Goal: Information Seeking & Learning: Learn about a topic

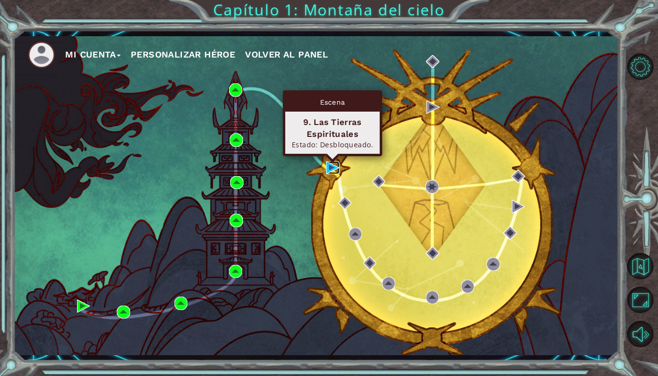
click at [326, 168] on img at bounding box center [332, 167] width 13 height 13
click at [332, 164] on img at bounding box center [332, 167] width 13 height 13
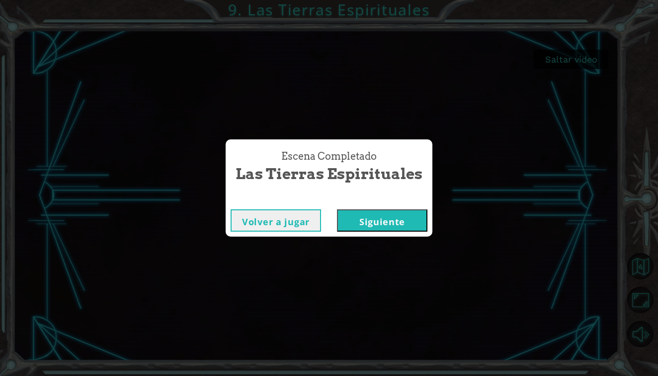
click at [394, 221] on button "Siguiente" at bounding box center [382, 221] width 90 height 22
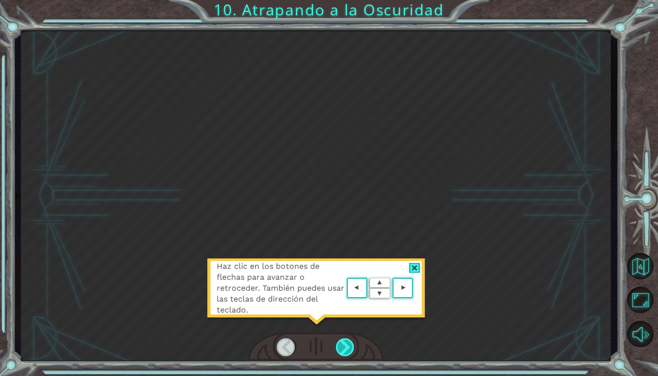
click at [340, 340] on div at bounding box center [345, 348] width 19 height 18
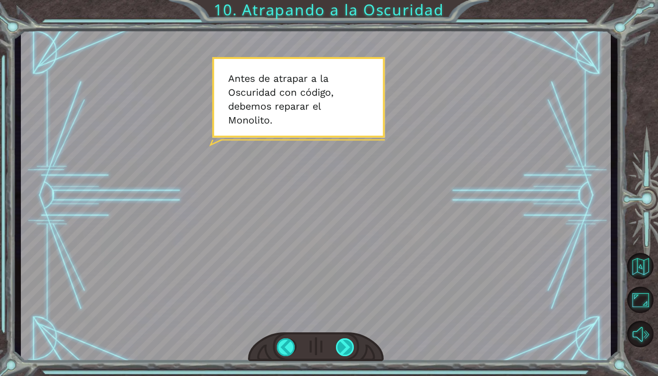
click at [345, 348] on div at bounding box center [345, 348] width 19 height 18
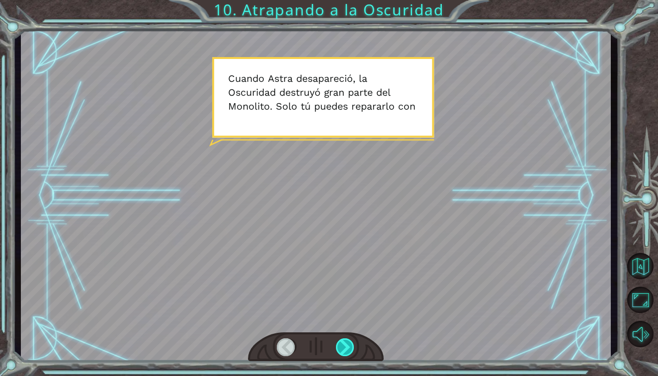
click at [345, 340] on div at bounding box center [345, 348] width 19 height 18
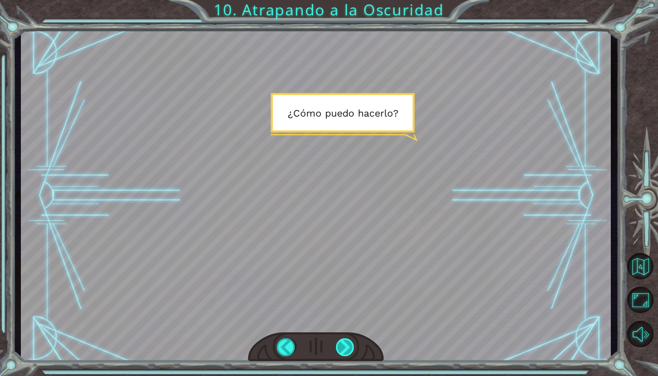
click at [345, 340] on div at bounding box center [345, 348] width 19 height 18
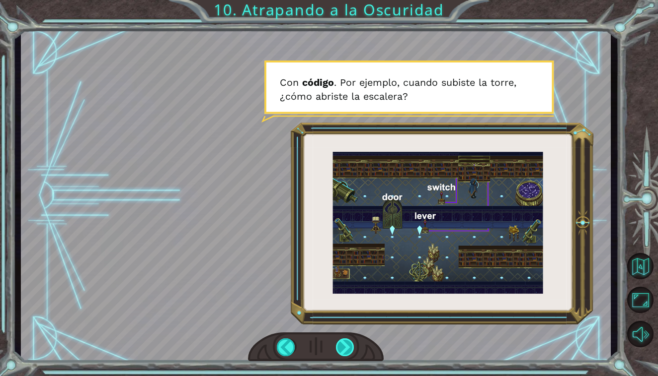
click at [346, 343] on div at bounding box center [345, 348] width 19 height 18
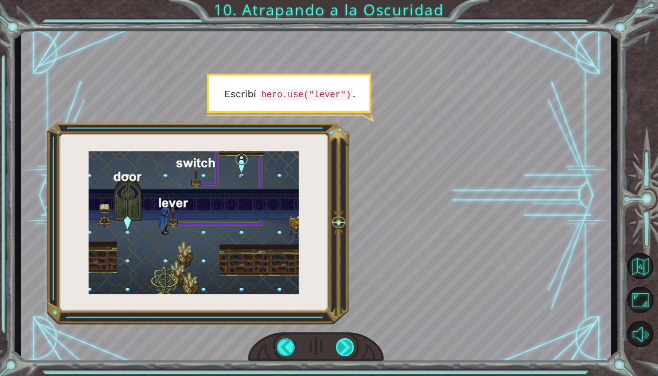
click at [346, 343] on div at bounding box center [345, 348] width 19 height 18
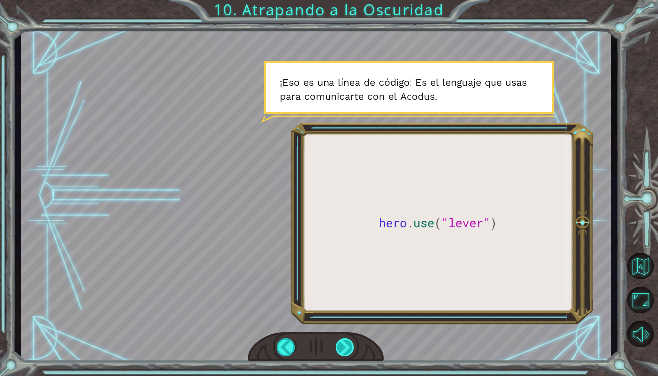
click at [346, 343] on div at bounding box center [345, 348] width 19 height 18
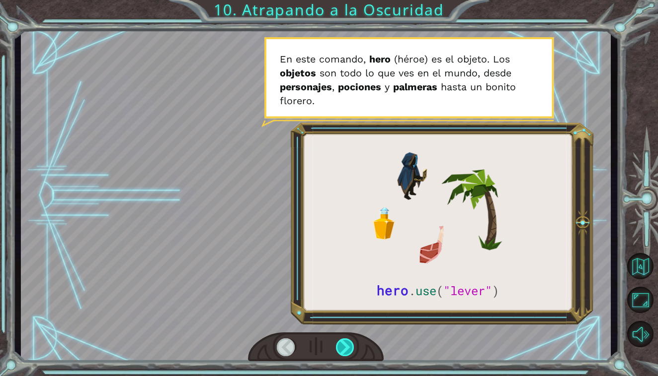
click at [347, 343] on div at bounding box center [345, 348] width 19 height 18
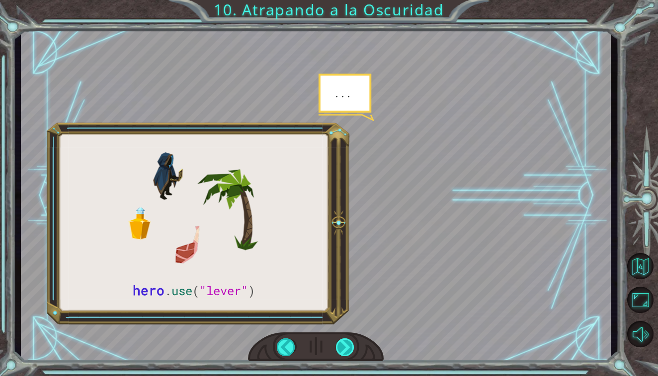
click at [347, 343] on div at bounding box center [345, 348] width 19 height 18
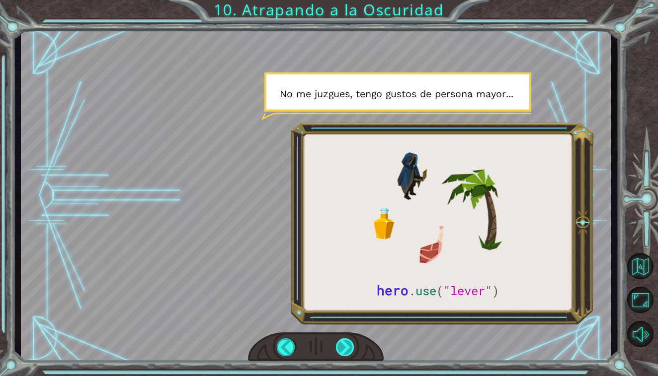
click at [347, 343] on div at bounding box center [345, 348] width 19 height 18
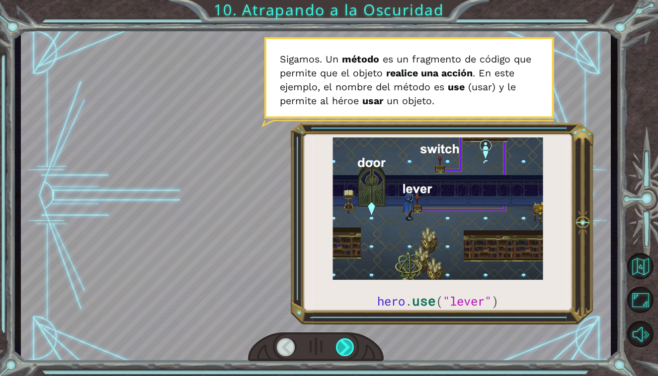
click at [347, 343] on div at bounding box center [345, 348] width 19 height 18
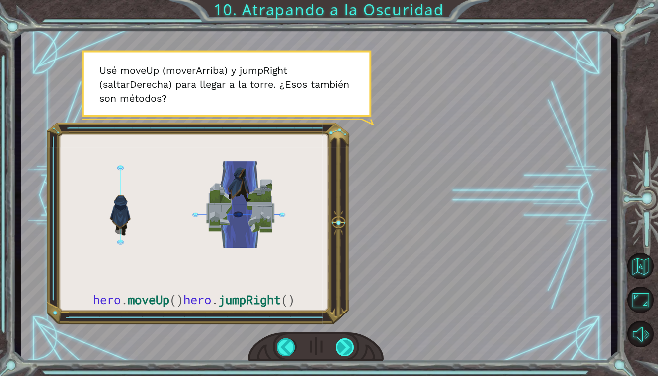
click at [347, 343] on div at bounding box center [345, 348] width 19 height 18
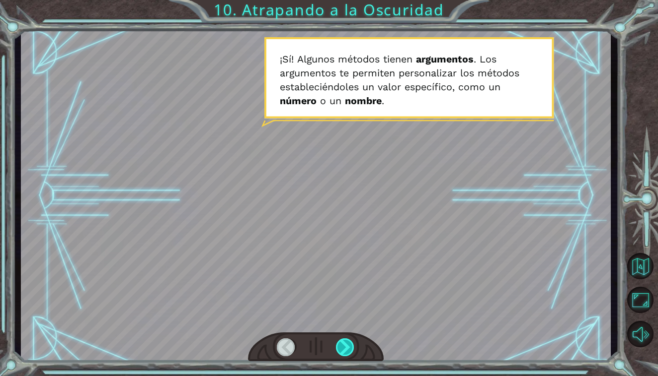
click at [347, 343] on div at bounding box center [345, 348] width 19 height 18
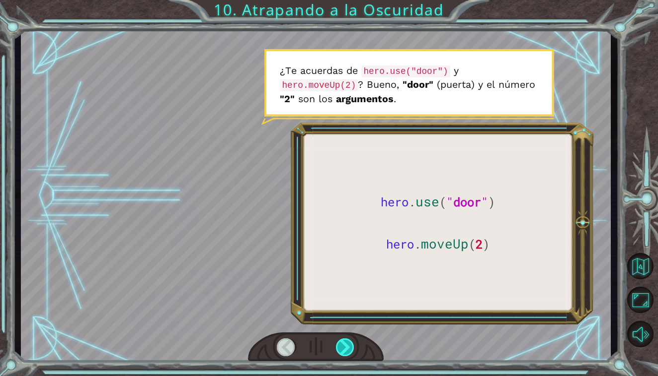
click at [347, 343] on div at bounding box center [345, 348] width 19 height 18
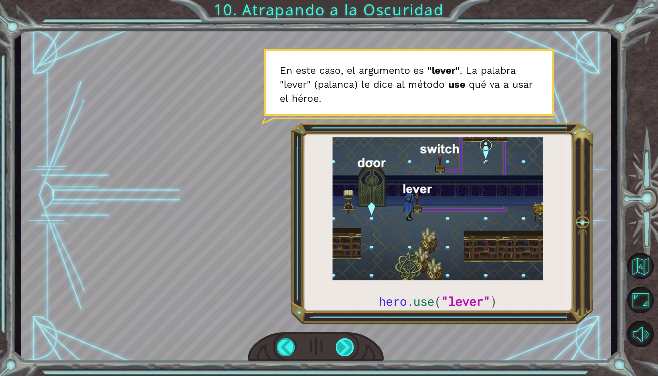
click at [348, 343] on div at bounding box center [345, 348] width 19 height 18
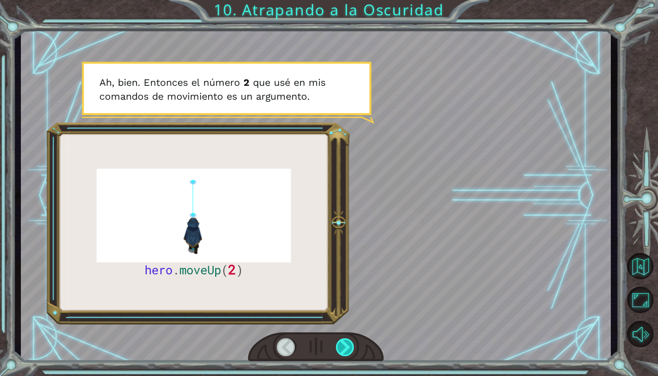
click at [348, 344] on div at bounding box center [345, 348] width 19 height 18
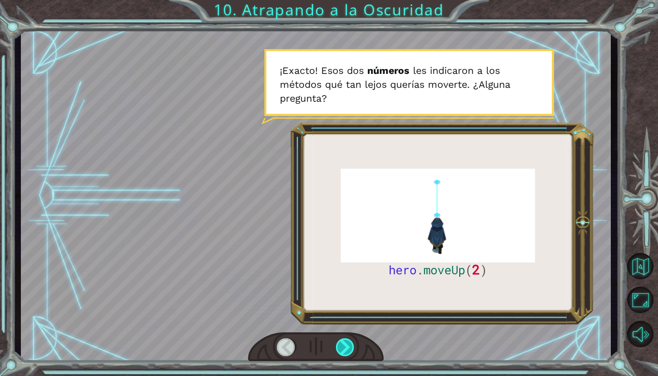
click at [348, 344] on div at bounding box center [345, 348] width 19 height 18
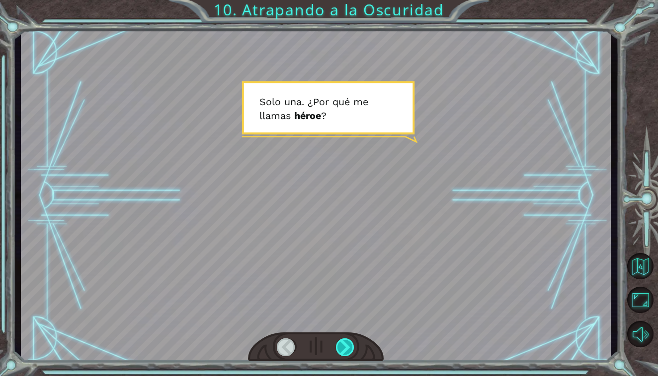
click at [348, 343] on div at bounding box center [345, 348] width 19 height 18
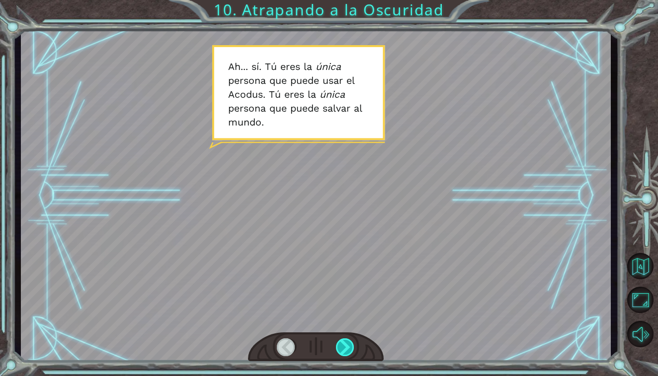
click at [348, 343] on div at bounding box center [345, 348] width 19 height 18
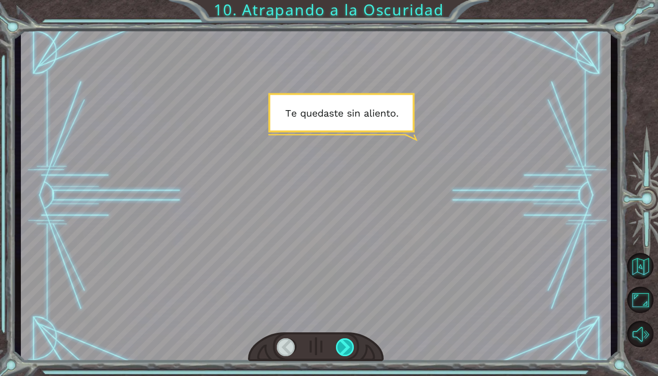
click at [348, 343] on div at bounding box center [345, 348] width 19 height 18
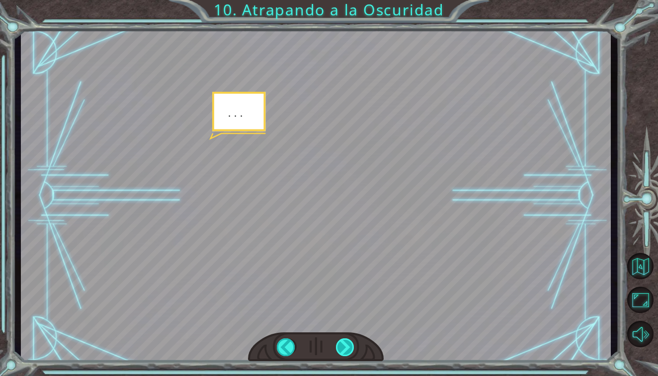
click at [348, 343] on div at bounding box center [345, 348] width 19 height 18
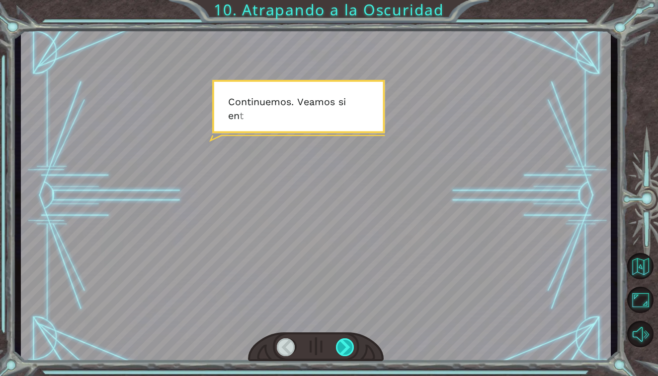
click at [348, 343] on div at bounding box center [345, 348] width 19 height 18
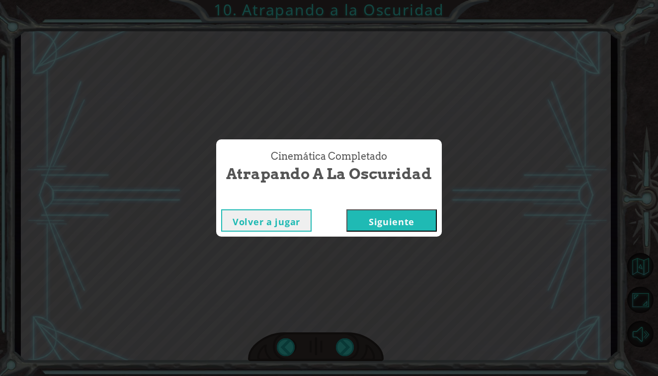
click at [389, 222] on button "Siguiente" at bounding box center [391, 221] width 90 height 22
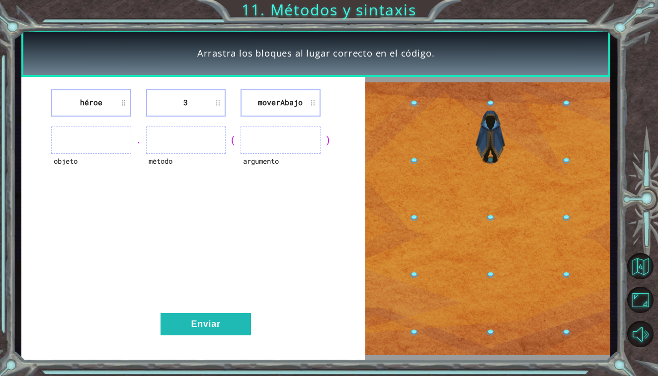
click at [105, 144] on ul at bounding box center [91, 140] width 80 height 27
click at [113, 145] on ul at bounding box center [91, 140] width 80 height 27
click at [189, 104] on li "3" at bounding box center [186, 102] width 80 height 27
click at [215, 103] on li "3" at bounding box center [186, 102] width 80 height 27
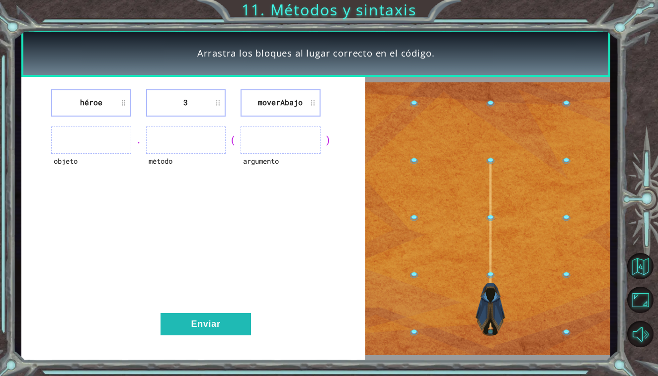
click at [219, 102] on li "3" at bounding box center [186, 102] width 80 height 27
click at [261, 139] on ul at bounding box center [280, 140] width 80 height 27
click at [94, 148] on ul at bounding box center [91, 140] width 80 height 27
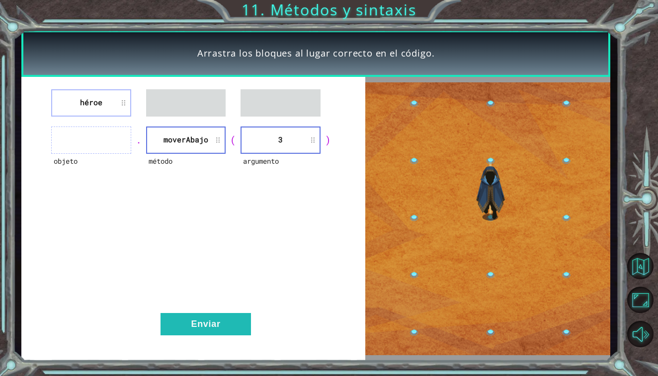
drag, startPoint x: 85, startPoint y: 103, endPoint x: 86, endPoint y: 126, distance: 22.9
click at [86, 126] on div "héroe objeto . método moverAbajo ( argumento 3 ) Enviar" at bounding box center [193, 219] width 344 height 285
click at [110, 146] on ul at bounding box center [91, 140] width 80 height 27
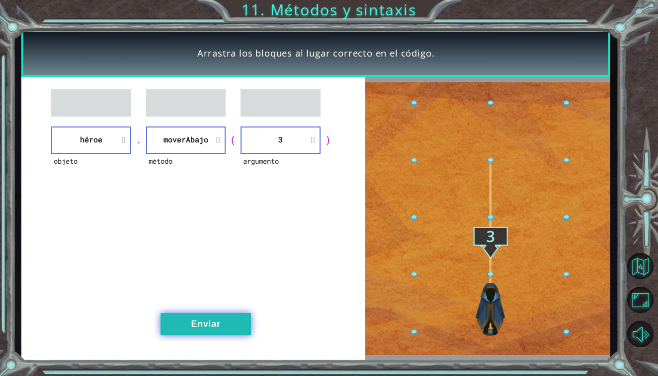
click at [218, 318] on button "Enviar" at bounding box center [205, 324] width 90 height 22
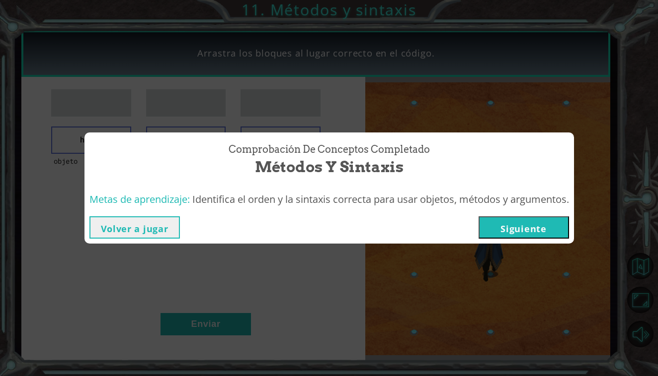
click at [545, 224] on button "Siguiente" at bounding box center [523, 228] width 90 height 22
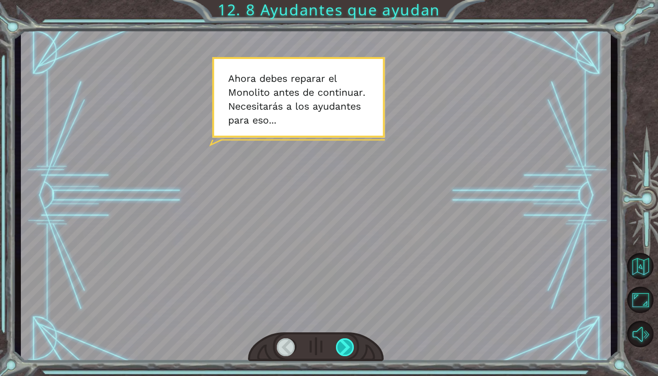
click at [355, 346] on div at bounding box center [345, 348] width 19 height 18
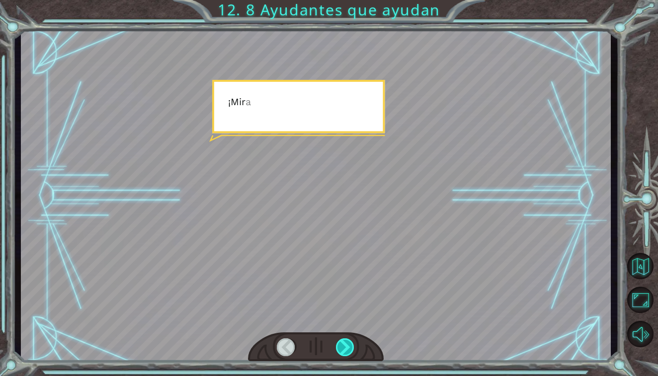
click at [350, 346] on div at bounding box center [345, 348] width 19 height 18
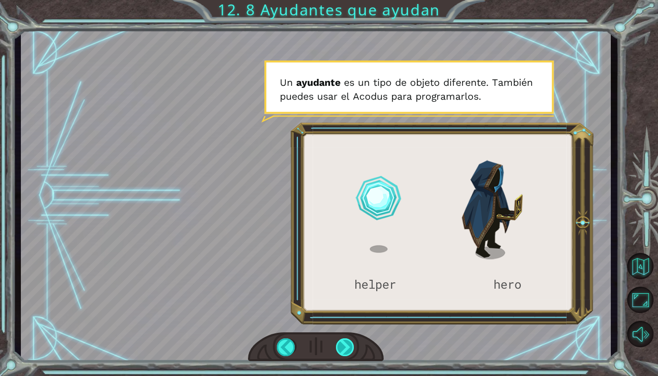
click at [346, 346] on div at bounding box center [345, 348] width 19 height 18
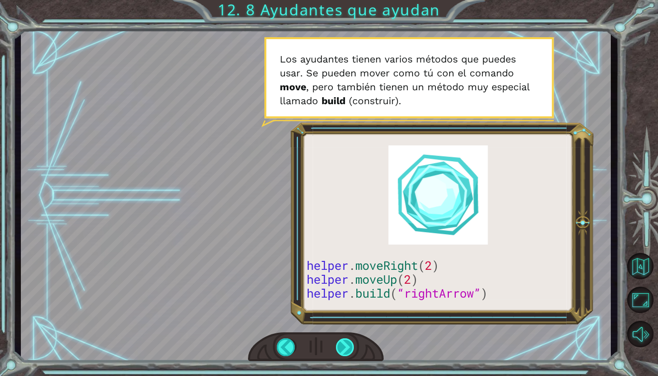
click at [350, 342] on div at bounding box center [345, 348] width 19 height 18
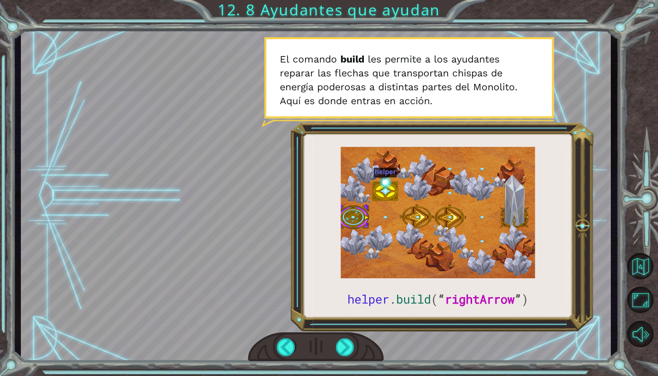
click at [348, 338] on div at bounding box center [316, 348] width 136 height 30
click at [348, 353] on div at bounding box center [345, 348] width 19 height 18
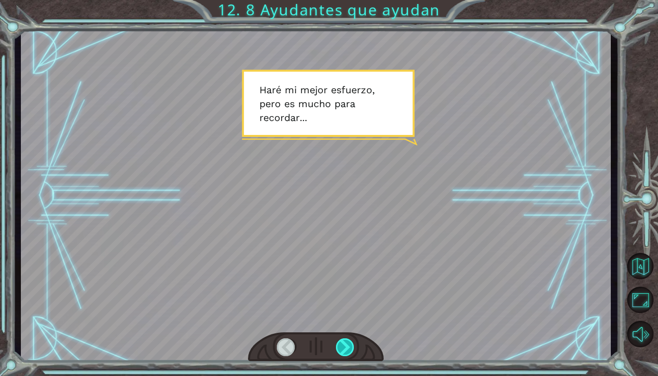
click at [339, 345] on div at bounding box center [345, 348] width 19 height 18
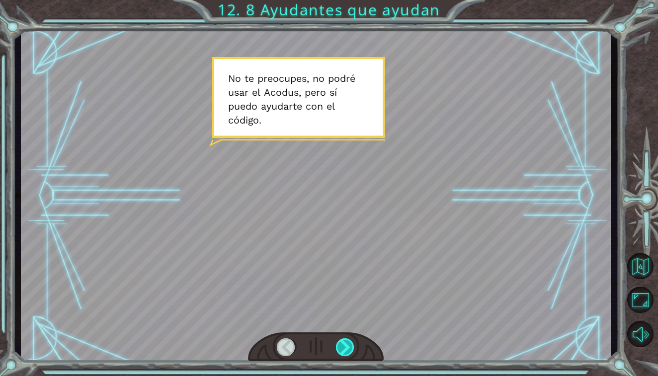
click at [354, 345] on div at bounding box center [345, 348] width 19 height 18
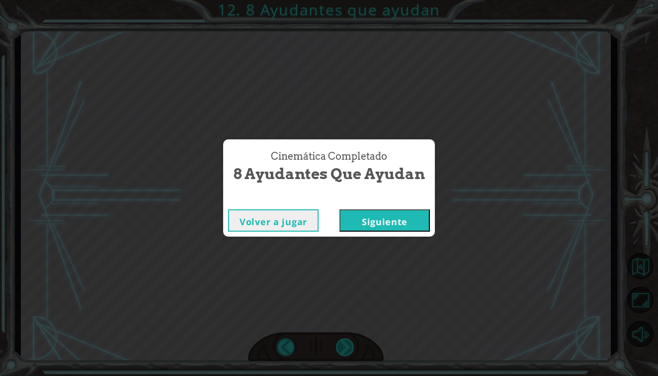
click at [347, 345] on div "Cinemática Completado 8 Ayudantes que ayudan Volver a jugar [GEOGRAPHIC_DATA]" at bounding box center [329, 188] width 658 height 376
click at [382, 222] on button "Siguiente" at bounding box center [384, 221] width 90 height 22
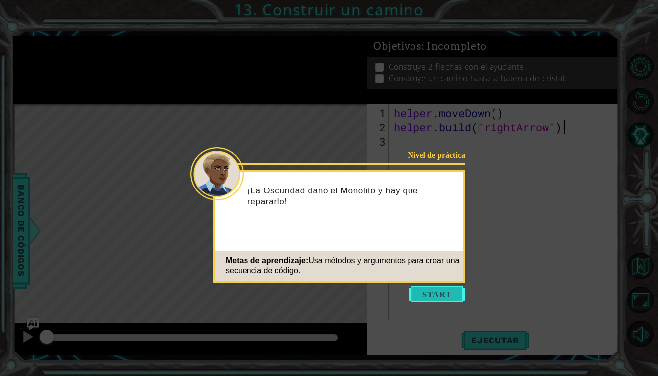
click at [459, 299] on button "Start" at bounding box center [436, 295] width 57 height 16
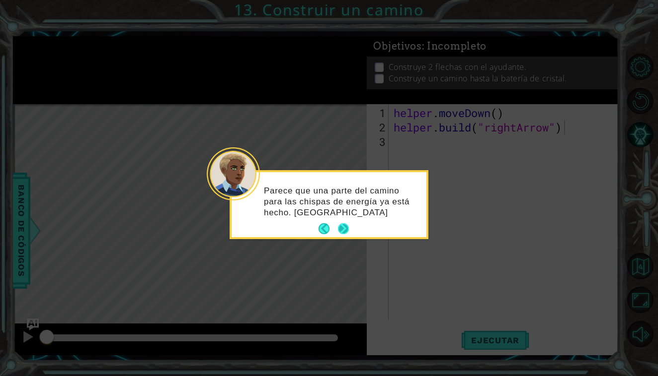
click at [348, 229] on button "Next" at bounding box center [343, 229] width 11 height 11
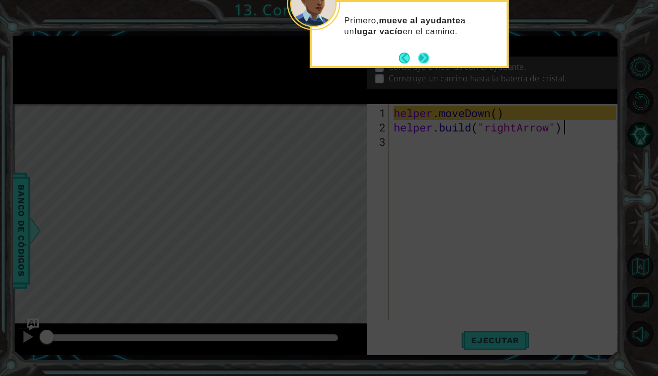
click at [418, 57] on button "Next" at bounding box center [423, 58] width 11 height 11
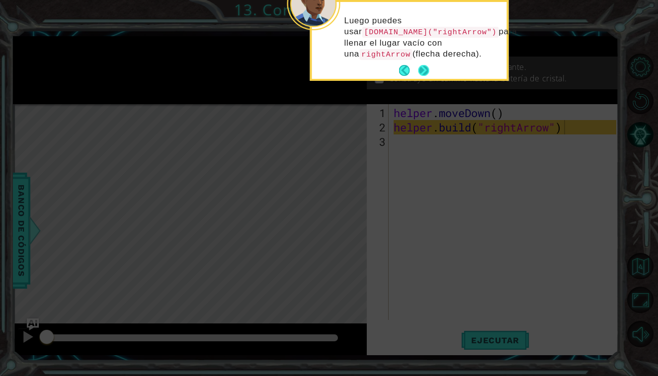
click at [420, 71] on button "Next" at bounding box center [423, 70] width 11 height 11
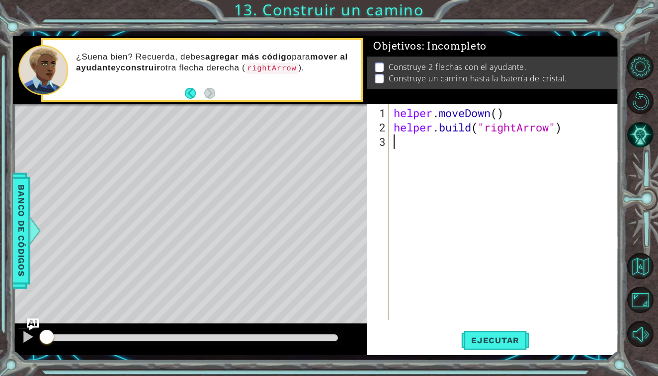
click at [402, 142] on div "helper . moveDown ( ) helper . build ( "rightArrow" )" at bounding box center [505, 228] width 229 height 245
click at [29, 220] on div at bounding box center [35, 231] width 12 height 30
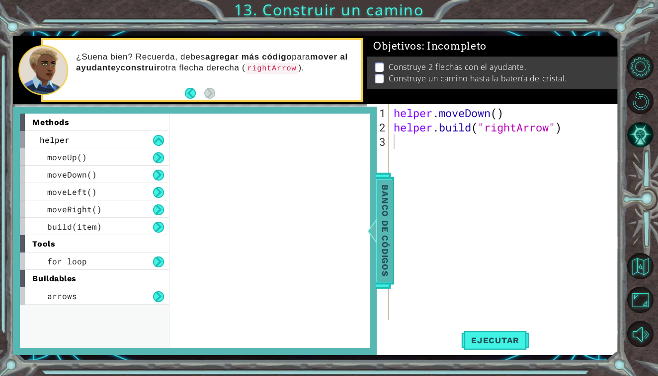
click at [382, 225] on span "Banco de códigos" at bounding box center [385, 231] width 16 height 103
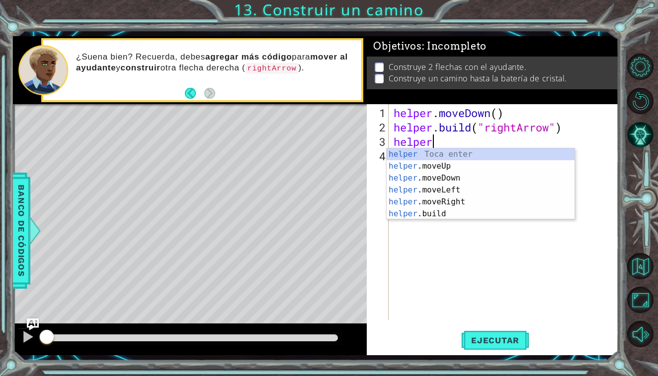
scroll to position [0, 1]
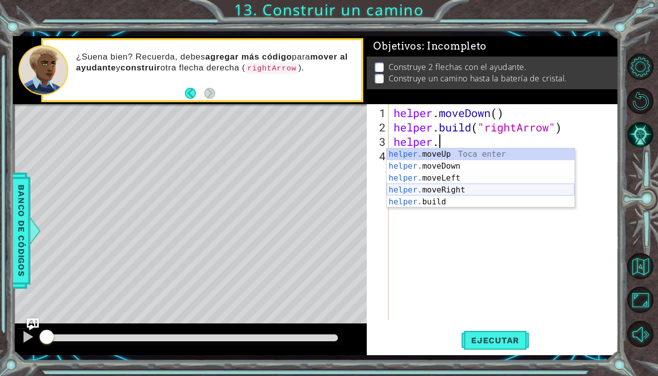
click at [442, 186] on div "helper. moveUp Toca enter helper. moveDown Toca enter helper. moveLeft Toca ent…" at bounding box center [480, 190] width 188 height 83
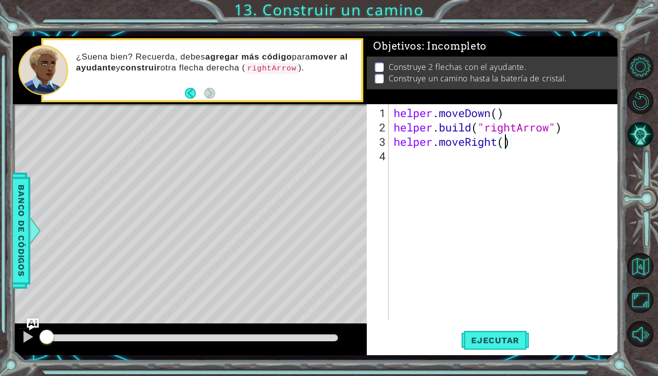
scroll to position [0, 5]
type textarea "helper.moveRight(3)"
click at [476, 342] on span "Ejecutar" at bounding box center [495, 341] width 68 height 10
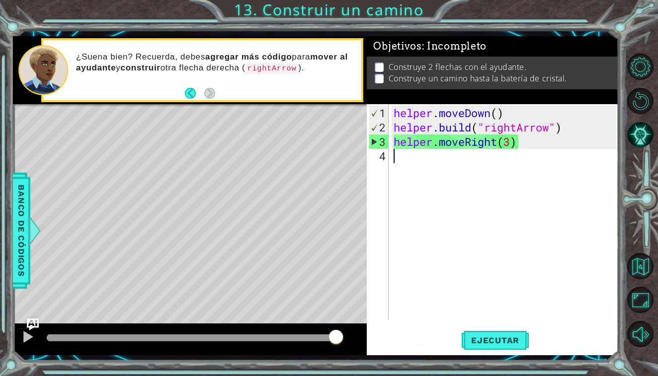
click at [409, 158] on div "helper . moveDown ( ) helper . build ( "rightArrow" ) helper . moveRight ( 3 )" at bounding box center [505, 228] width 229 height 245
type textarea "m"
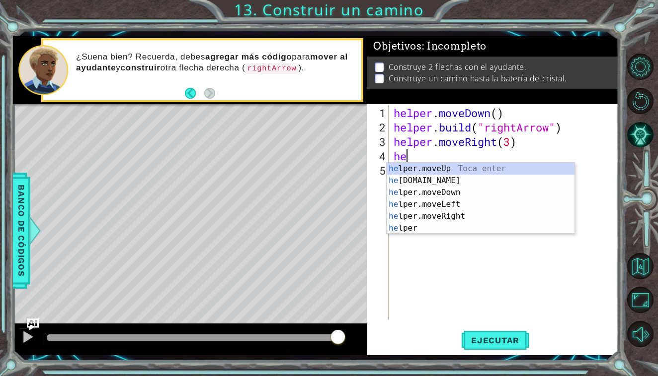
scroll to position [0, 0]
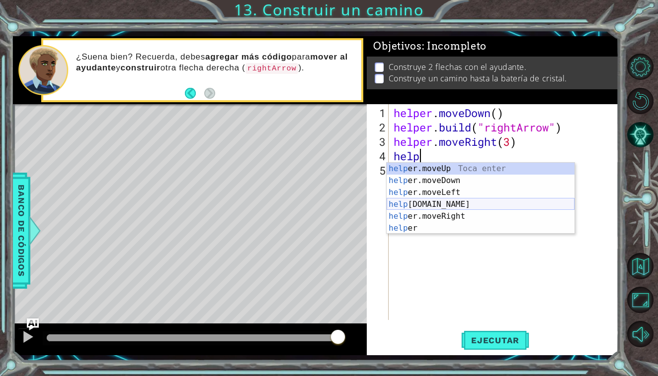
click at [412, 205] on div "help er.moveUp Toca enter help er.moveDown Toca enter help er.moveLeft Toca ent…" at bounding box center [480, 210] width 188 height 95
type textarea "[DOMAIN_NAME]("rightArrow")"
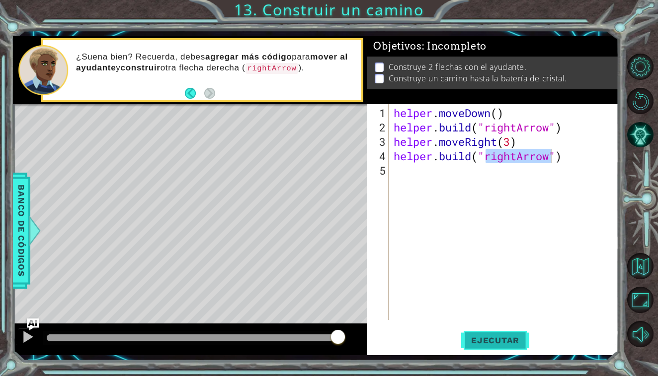
click at [489, 333] on button "Ejecutar" at bounding box center [495, 340] width 68 height 25
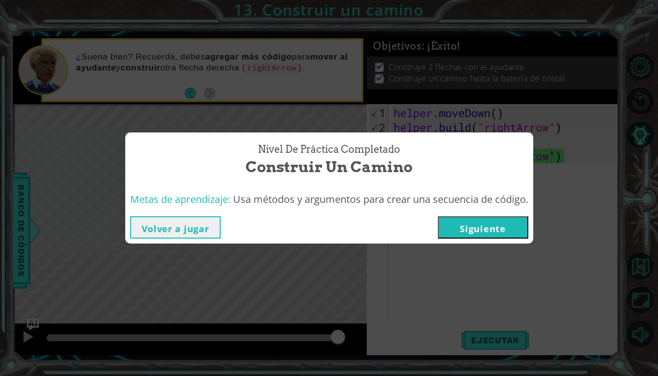
click at [505, 219] on button "Siguiente" at bounding box center [483, 228] width 90 height 22
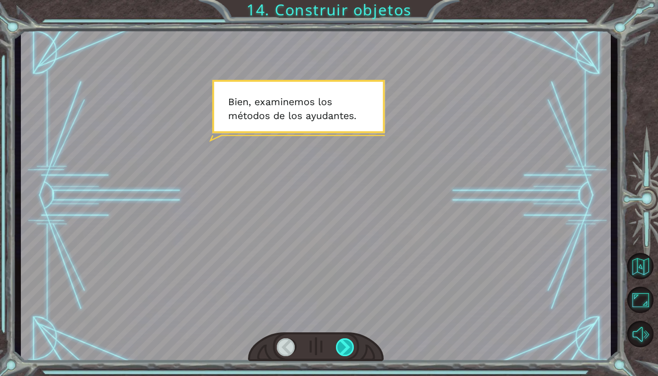
click at [346, 342] on div at bounding box center [345, 348] width 19 height 18
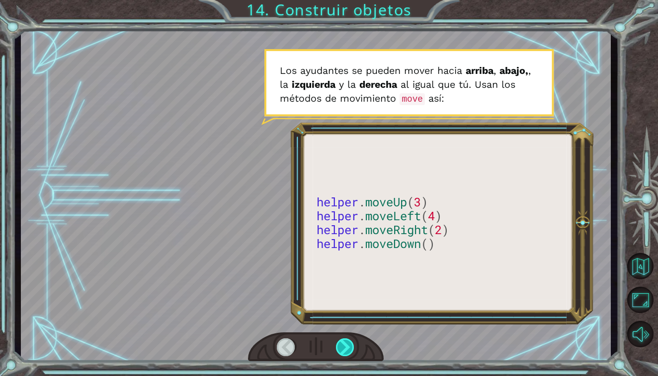
click at [347, 344] on div at bounding box center [345, 348] width 19 height 18
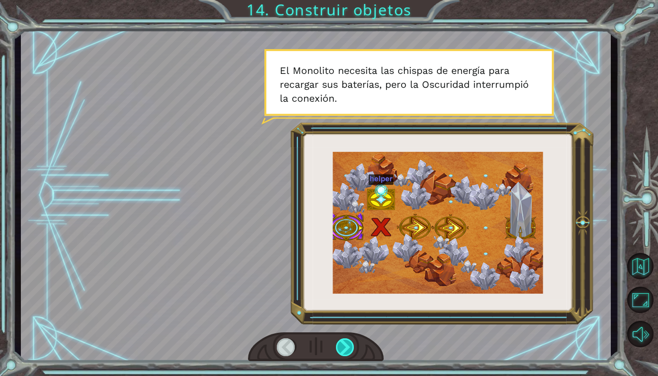
click at [347, 344] on div at bounding box center [345, 348] width 19 height 18
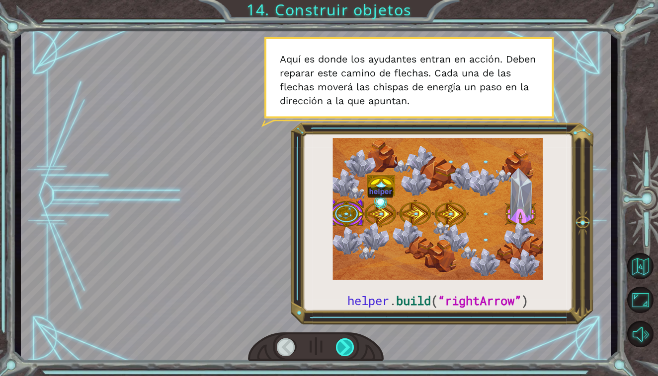
click at [348, 339] on div at bounding box center [345, 348] width 19 height 18
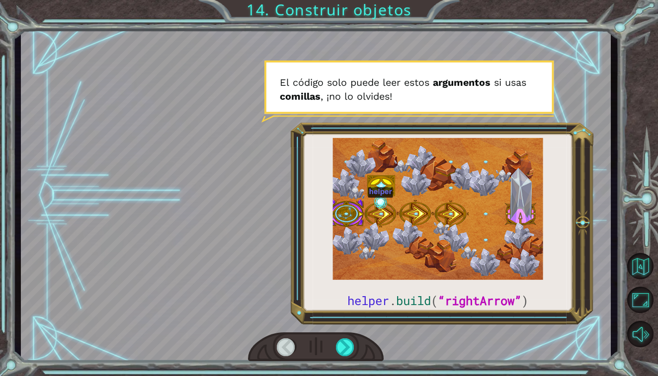
click at [347, 338] on div at bounding box center [316, 348] width 136 height 30
click at [344, 346] on div at bounding box center [345, 348] width 19 height 18
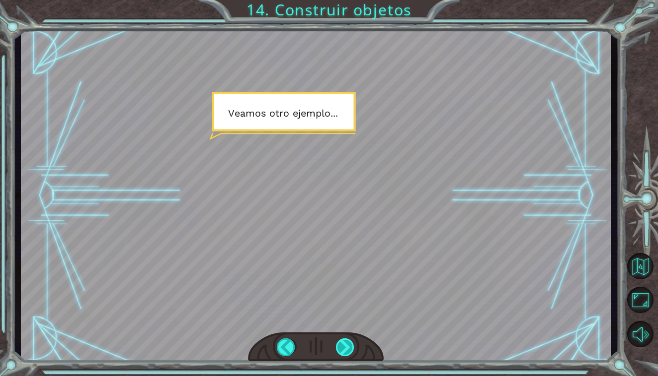
click at [344, 349] on div at bounding box center [345, 348] width 19 height 18
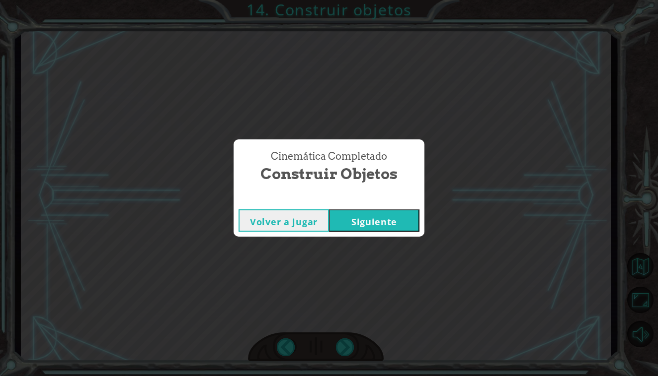
click at [373, 228] on button "Siguiente" at bounding box center [374, 221] width 90 height 22
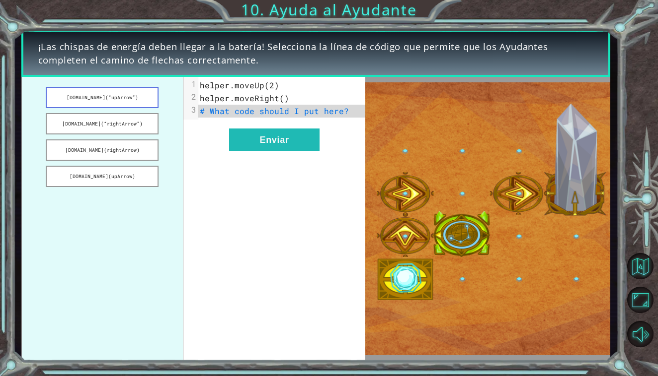
click at [136, 104] on button "[DOMAIN_NAME](“upArrow”)" at bounding box center [102, 97] width 113 height 21
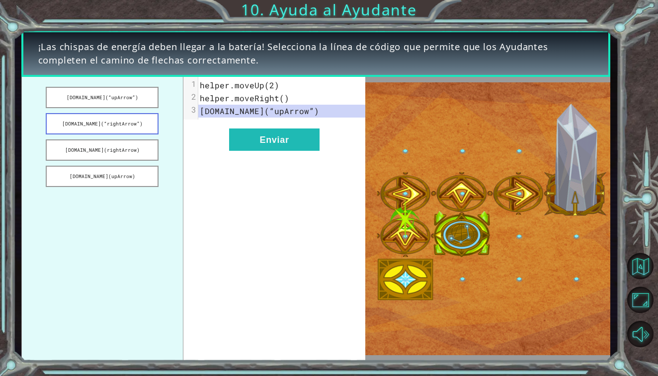
click at [142, 128] on button "[DOMAIN_NAME](“rightArrow”)" at bounding box center [102, 123] width 113 height 21
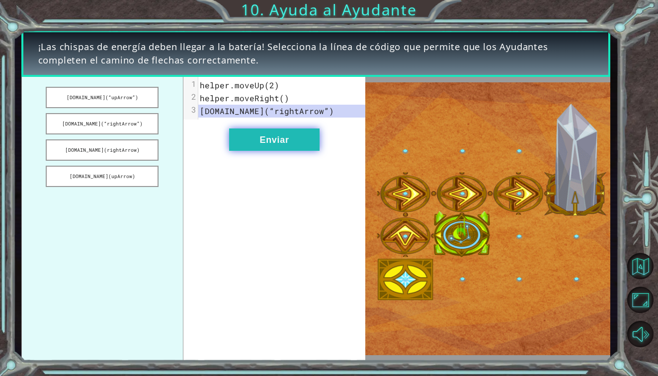
click at [248, 137] on button "Enviar" at bounding box center [274, 140] width 90 height 22
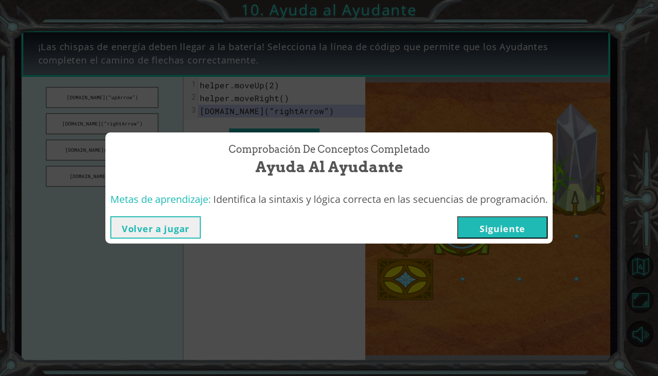
click at [534, 234] on button "Siguiente" at bounding box center [502, 228] width 90 height 22
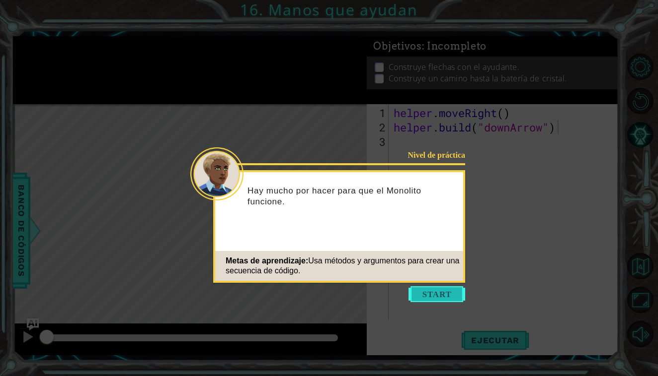
click at [442, 298] on button "Start" at bounding box center [436, 295] width 57 height 16
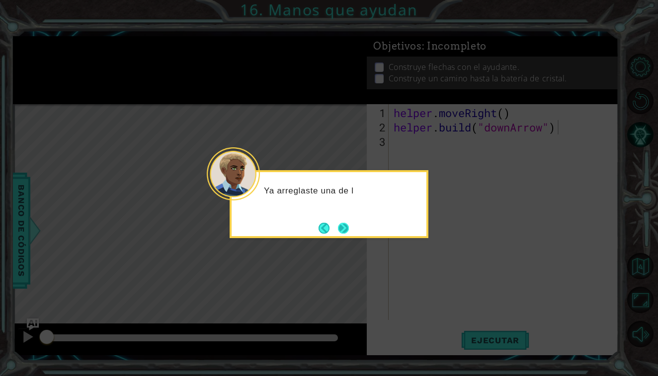
click at [345, 224] on button "Next" at bounding box center [343, 228] width 11 height 11
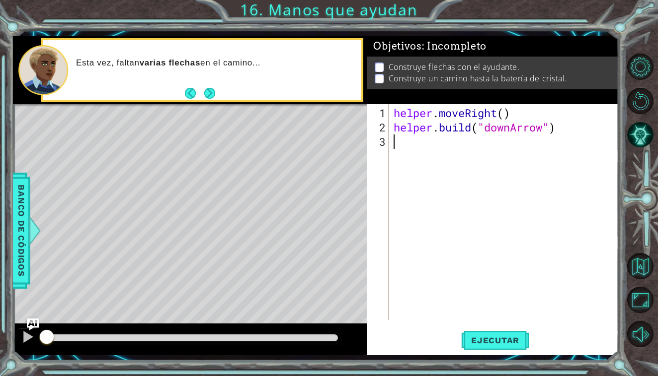
click at [400, 150] on div "helper . moveRight ( ) helper . build ( "downArrow" )" at bounding box center [505, 228] width 229 height 245
type textarea "helper.moveDown()"
click at [485, 336] on span "Ejecutar" at bounding box center [495, 341] width 68 height 10
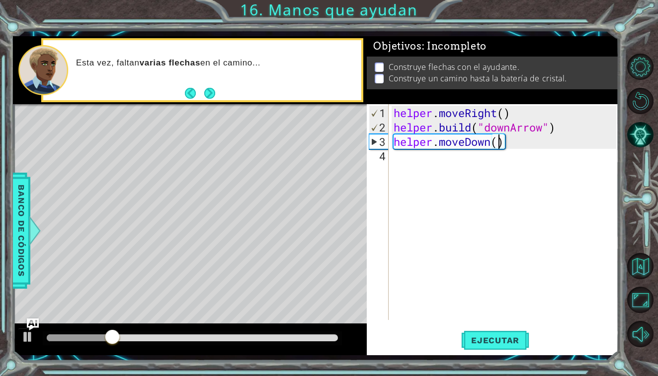
click at [422, 163] on div "helper . moveRight ( ) helper . build ( "downArrow" ) helper . moveDown ( )" at bounding box center [505, 228] width 229 height 245
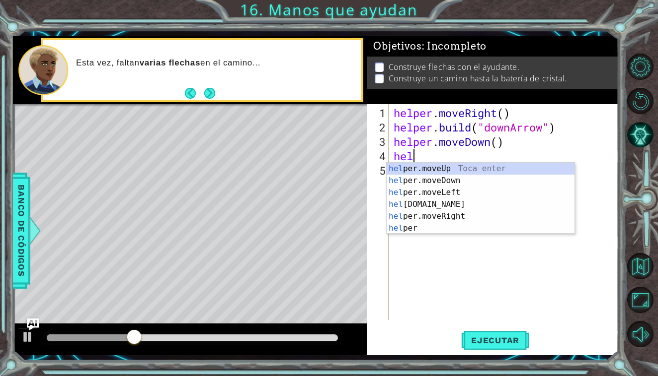
scroll to position [0, 0]
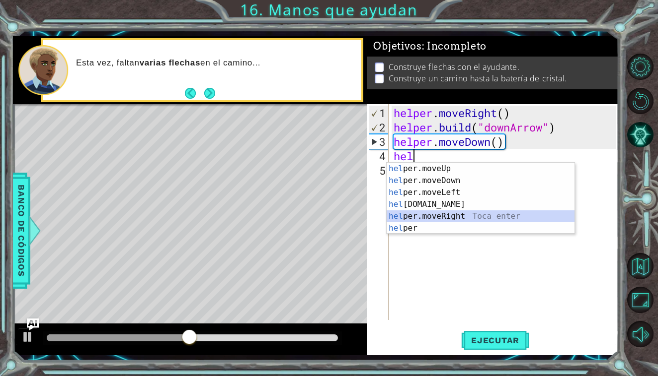
click at [466, 214] on div "hel per.moveUp Toca enter hel per.moveDown Toca enter hel per.moveLeft Toca ent…" at bounding box center [480, 210] width 188 height 95
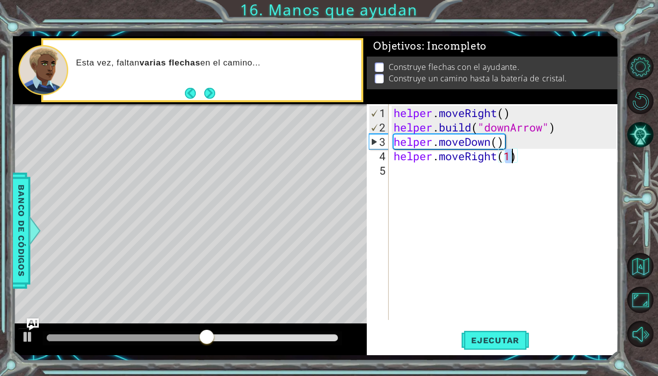
type textarea "helper.moveRight(2)"
click at [473, 185] on div "helper . moveRight ( ) helper . build ( "downArrow" ) helper . moveDown ( ) hel…" at bounding box center [505, 228] width 229 height 245
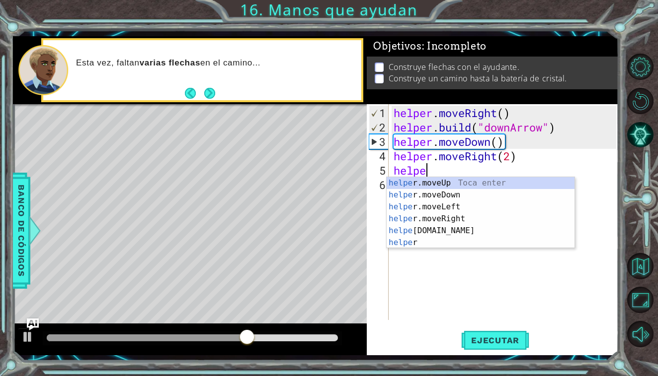
scroll to position [0, 1]
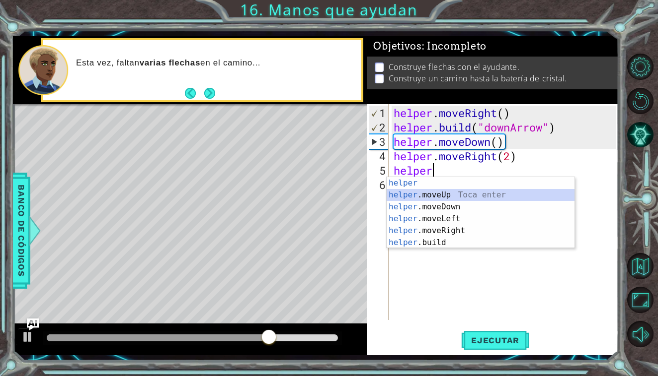
click at [478, 199] on div "helper Toca enter helper .moveUp Toca enter helper .moveDown Toca enter helper …" at bounding box center [480, 224] width 188 height 95
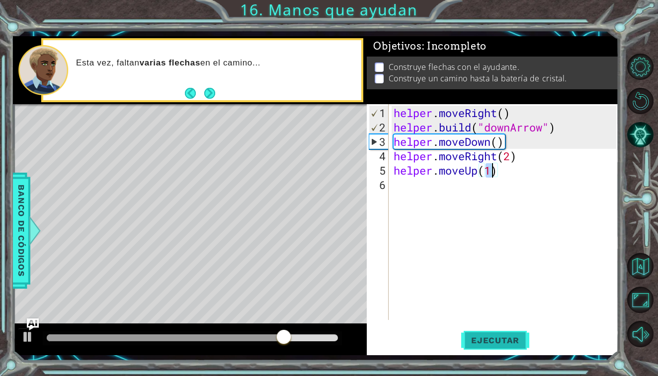
click at [491, 348] on button "Ejecutar" at bounding box center [495, 340] width 68 height 25
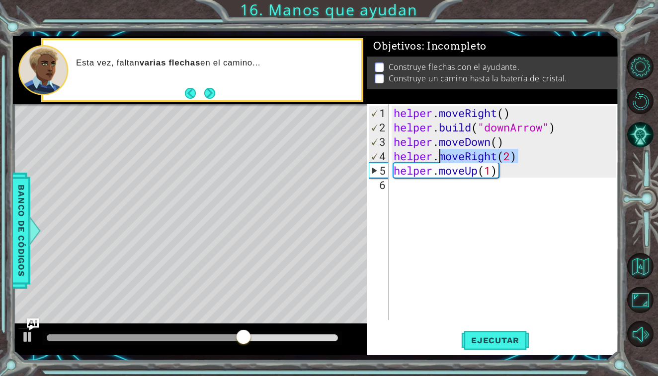
drag, startPoint x: 534, startPoint y: 156, endPoint x: 440, endPoint y: 149, distance: 94.2
click at [440, 149] on div "helper . moveRight ( ) helper . build ( "downArrow" ) helper . moveDown ( ) hel…" at bounding box center [505, 228] width 229 height 245
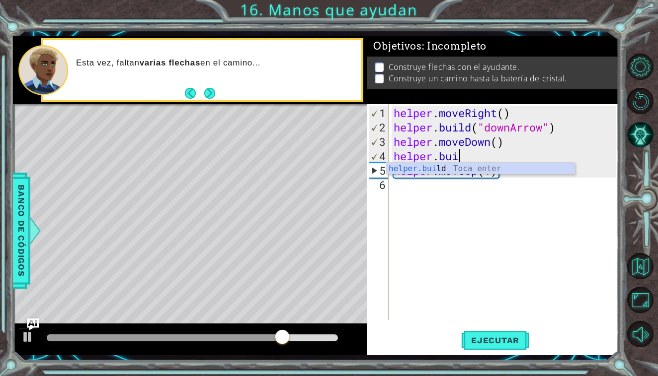
scroll to position [0, 3]
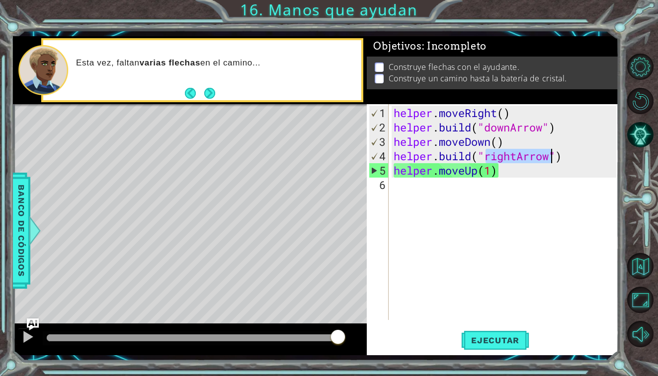
click at [501, 174] on div "helper . moveRight ( ) helper . build ( "downArrow" ) helper . moveDown ( ) hel…" at bounding box center [505, 228] width 229 height 245
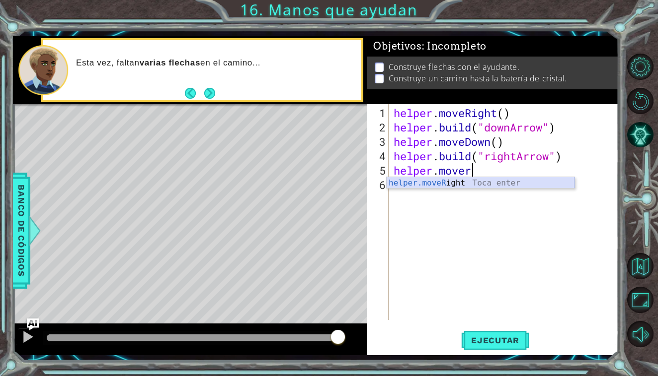
click at [498, 182] on div "helper.moveR ight Toca enter" at bounding box center [480, 195] width 188 height 36
type textarea "helper.moveRight(1)"
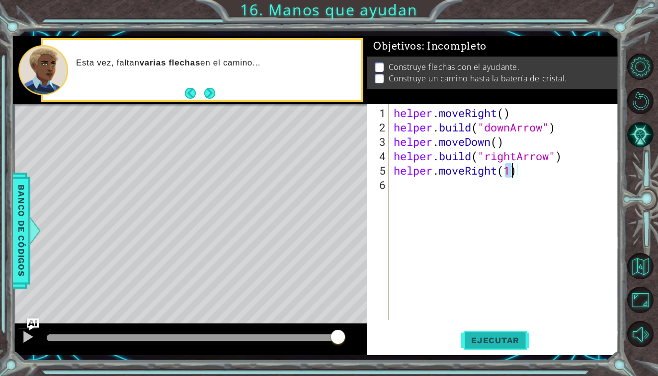
click at [508, 336] on span "Ejecutar" at bounding box center [495, 341] width 68 height 10
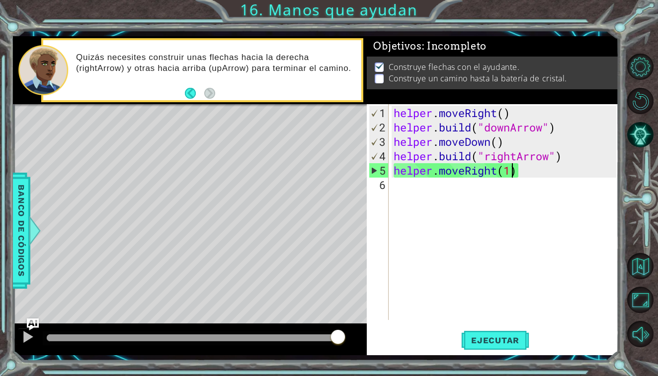
click at [432, 200] on div "helper . moveRight ( ) helper . build ( "downArrow" ) helper . moveDown ( ) hel…" at bounding box center [505, 228] width 229 height 245
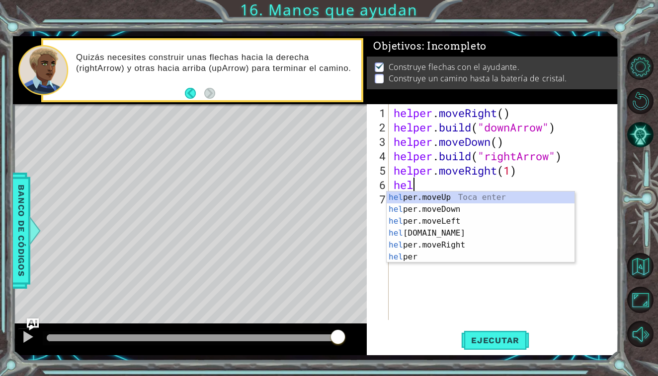
scroll to position [0, 0]
click at [435, 229] on div "help er.moveUp Toca enter help er.moveDown Toca enter help er.moveLeft Toca ent…" at bounding box center [480, 239] width 188 height 95
type textarea "[DOMAIN_NAME]("rightArrow")"
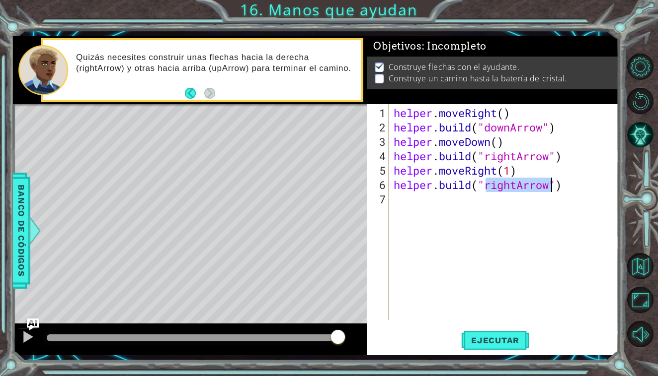
click at [440, 203] on div "helper . moveRight ( ) helper . build ( "downArrow" ) helper . moveDown ( ) hel…" at bounding box center [505, 228] width 229 height 245
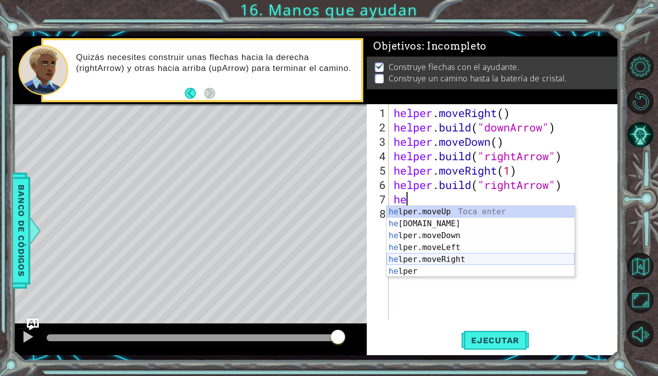
click at [447, 257] on div "he lper.moveUp Toca enter he [DOMAIN_NAME] Toca enter he lper.moveDown Toca ent…" at bounding box center [480, 253] width 188 height 95
type textarea "helper.moveRight(1)"
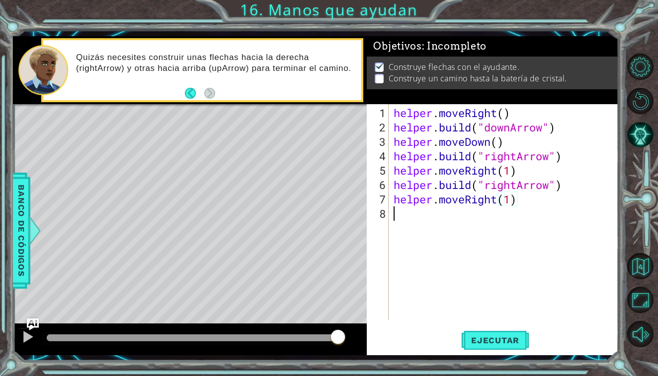
click at [431, 227] on div "helper . moveRight ( ) helper . build ( "downArrow" ) helper . moveDown ( ) hel…" at bounding box center [505, 228] width 229 height 245
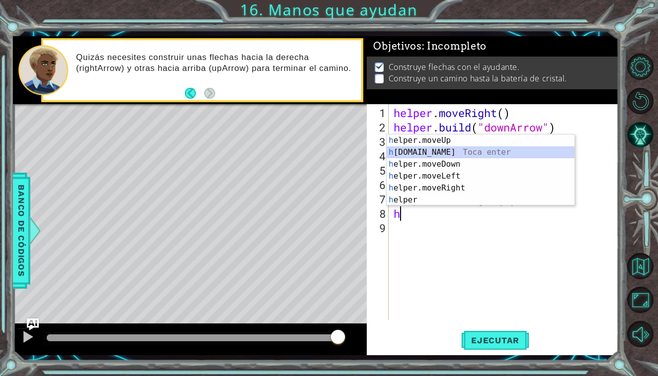
click at [444, 154] on div "h elper.moveUp Toca enter h [DOMAIN_NAME] Toca enter h elper.moveDown Toca ente…" at bounding box center [480, 182] width 188 height 95
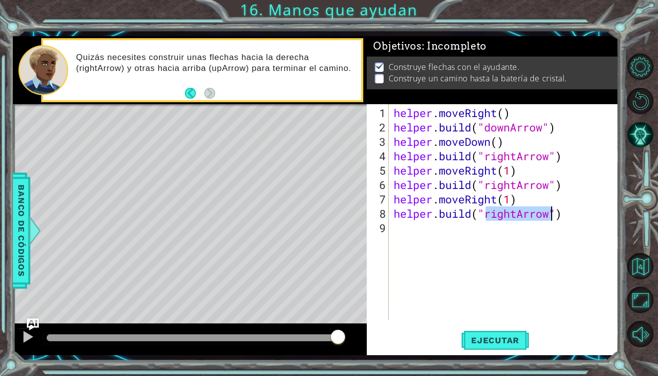
click at [515, 216] on div "helper . moveRight ( ) helper . build ( "downArrow" ) helper . moveDown ( ) hel…" at bounding box center [505, 228] width 229 height 245
type textarea "[DOMAIN_NAME]("upArrow")"
click at [497, 339] on span "Ejecutar" at bounding box center [495, 341] width 68 height 10
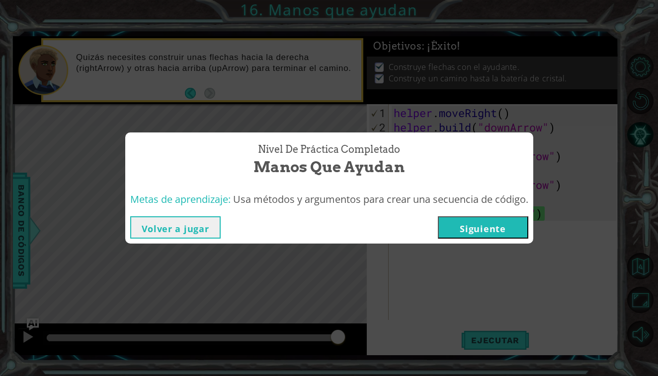
click at [482, 225] on button "Siguiente" at bounding box center [483, 228] width 90 height 22
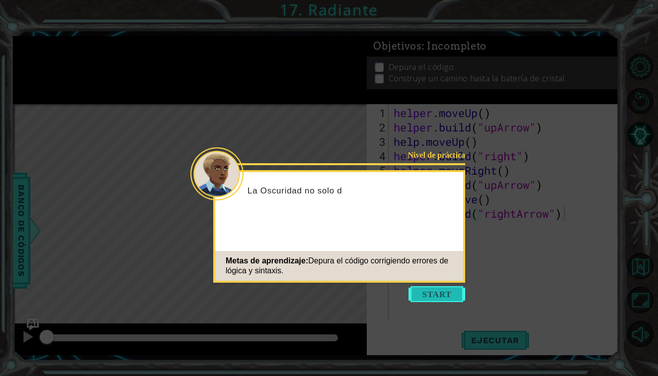
click at [420, 296] on button "Start" at bounding box center [436, 295] width 57 height 16
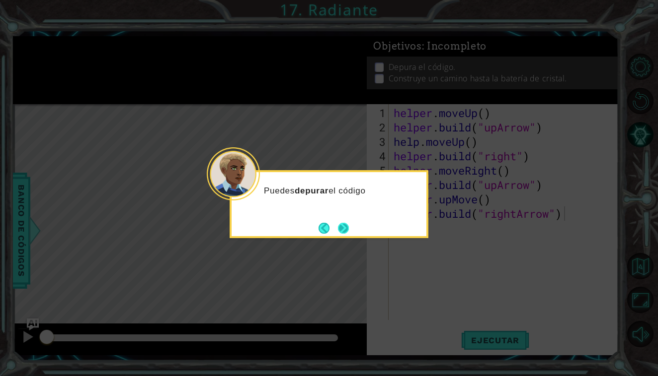
click at [345, 226] on button "Next" at bounding box center [343, 228] width 11 height 11
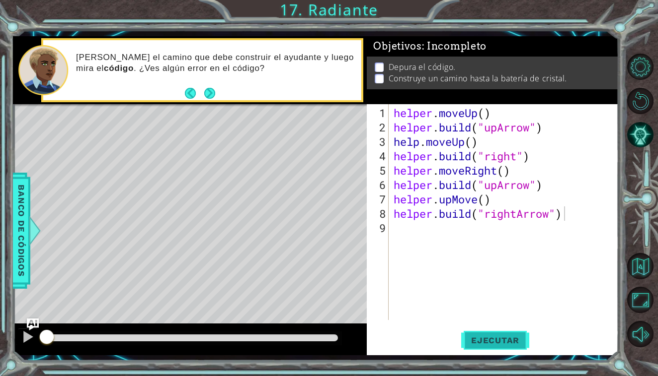
click at [512, 336] on span "Ejecutar" at bounding box center [495, 341] width 68 height 10
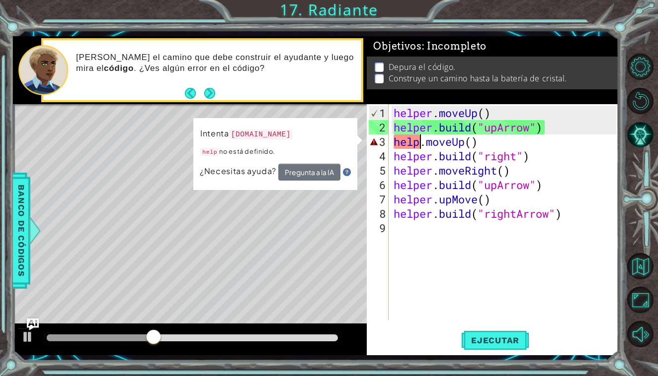
click at [421, 145] on div "helper . moveUp ( ) helper . build ( "upArrow" ) help . moveUp ( ) helper . bui…" at bounding box center [505, 228] width 229 height 245
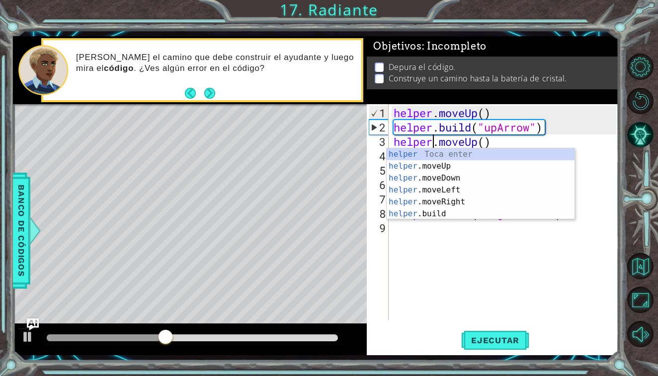
scroll to position [0, 2]
click at [493, 335] on button "Ejecutar" at bounding box center [495, 340] width 68 height 25
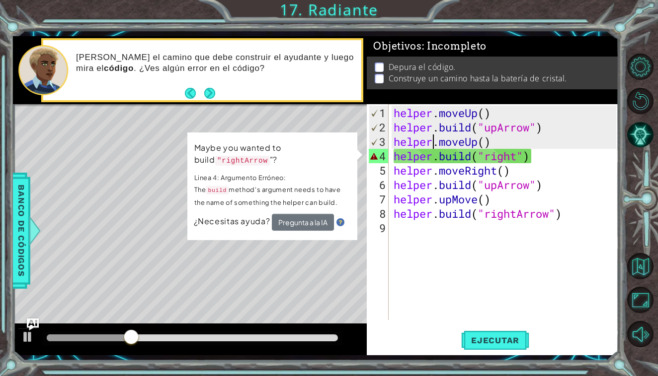
click at [510, 165] on div "helper . moveUp ( ) helper . build ( "upArrow" ) helper . moveUp ( ) helper . b…" at bounding box center [505, 228] width 229 height 245
click at [486, 173] on div "helper . moveUp ( ) helper . build ( "upArrow" ) helper . moveUp ( ) helper . b…" at bounding box center [505, 228] width 229 height 245
click at [416, 160] on div "helper . moveUp ( ) helper . build ( "upArrow" ) helper . moveUp ( ) helper . b…" at bounding box center [505, 228] width 229 height 245
click at [384, 159] on div "4" at bounding box center [379, 156] width 20 height 14
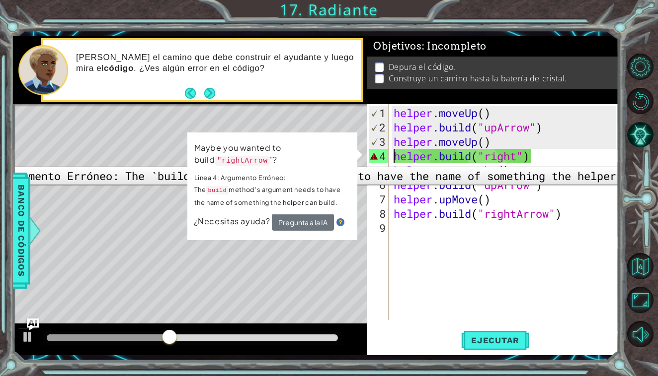
click at [382, 159] on div "4" at bounding box center [379, 156] width 20 height 14
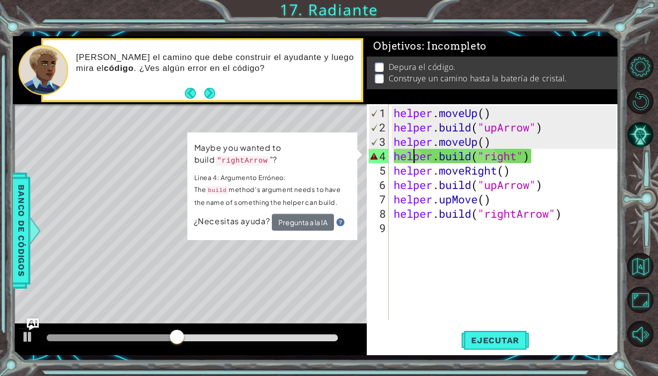
click at [411, 154] on div "helper . moveUp ( ) helper . build ( "upArrow" ) helper . moveUp ( ) helper . b…" at bounding box center [505, 228] width 229 height 245
click at [410, 154] on div "helper . moveUp ( ) helper . build ( "upArrow" ) helper . moveUp ( ) helper . b…" at bounding box center [505, 228] width 229 height 245
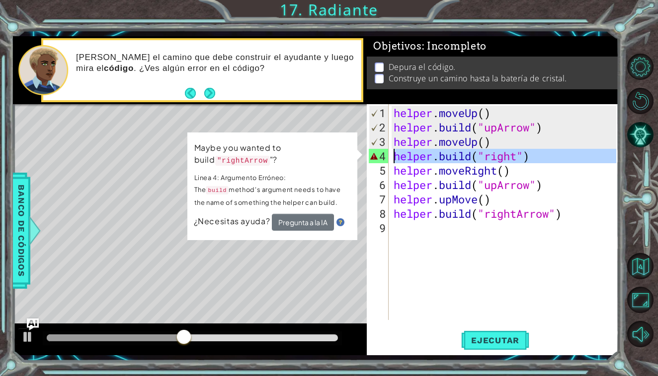
click at [436, 186] on div "helper . moveUp ( ) helper . build ( "upArrow" ) helper . moveUp ( ) helper . b…" at bounding box center [505, 228] width 229 height 245
type textarea "[DOMAIN_NAME]("upArrow")"
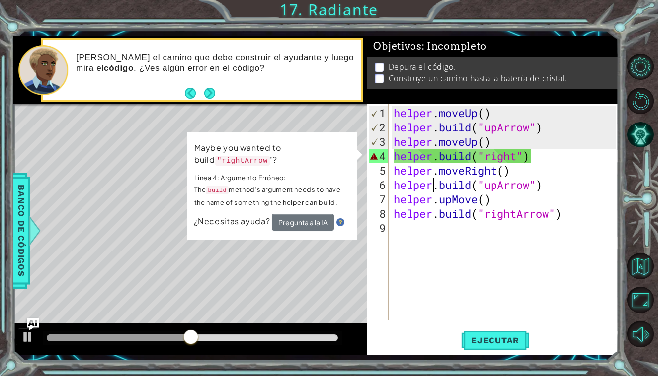
click at [448, 234] on div "helper . moveUp ( ) helper . build ( "upArrow" ) helper . moveUp ( ) helper . b…" at bounding box center [505, 228] width 229 height 245
click at [283, 215] on button "Pregunta a la IA" at bounding box center [302, 222] width 62 height 17
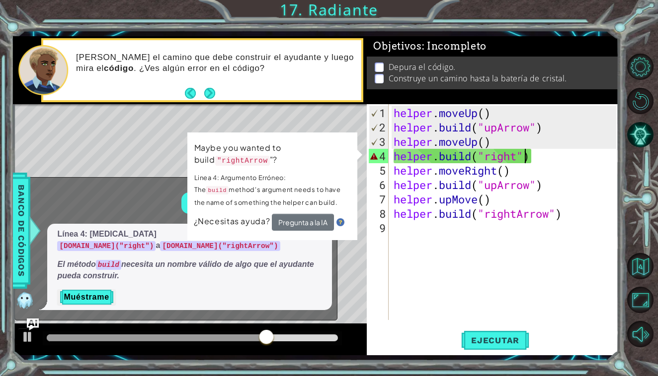
click at [522, 156] on div "helper . moveUp ( ) helper . build ( "upArrow" ) helper . moveUp ( ) helper . b…" at bounding box center [505, 228] width 229 height 245
click at [520, 156] on div "helper . moveUp ( ) helper . build ( "upArrow" ) helper . moveUp ( ) helper . b…" at bounding box center [505, 228] width 229 height 245
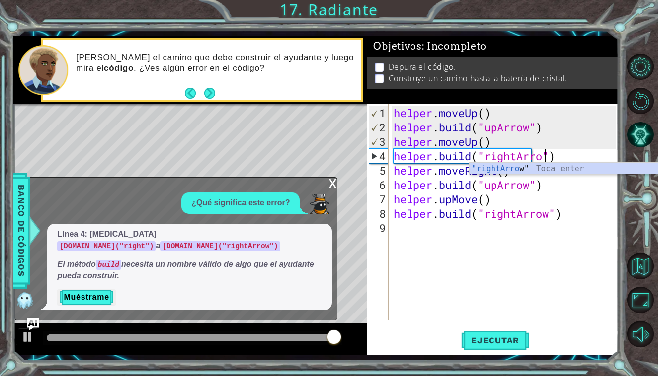
scroll to position [0, 7]
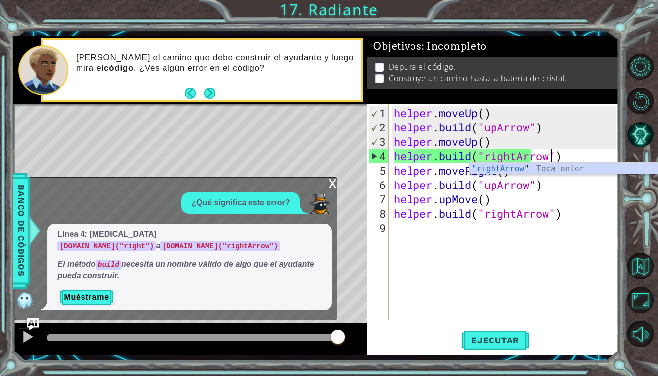
click at [331, 185] on div "x" at bounding box center [332, 183] width 9 height 10
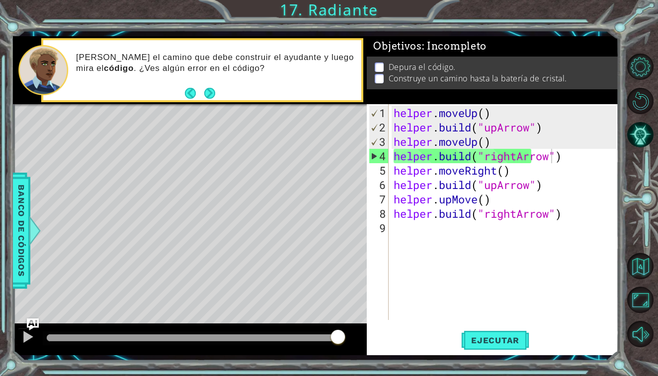
scroll to position [0, 4]
click at [479, 205] on div "helper . moveUp ( ) helper . build ( "upArrow" ) helper . moveUp ( ) helper . b…" at bounding box center [505, 228] width 229 height 245
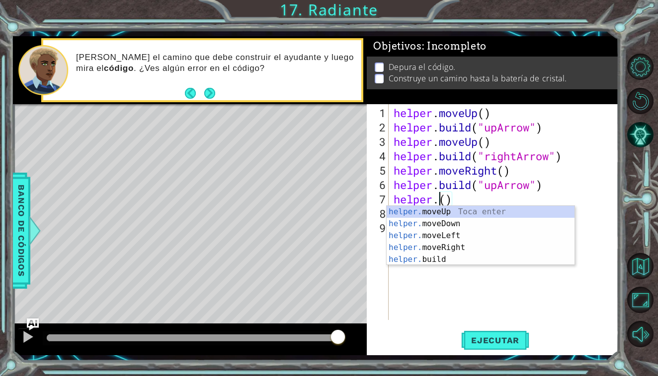
scroll to position [0, 2]
click at [487, 208] on div "helper.m oveUp Toca enter helper.m oveDown Toca enter helper.m oveLeft Toca ent…" at bounding box center [480, 242] width 188 height 72
type textarea "helper.moveUp(1)"
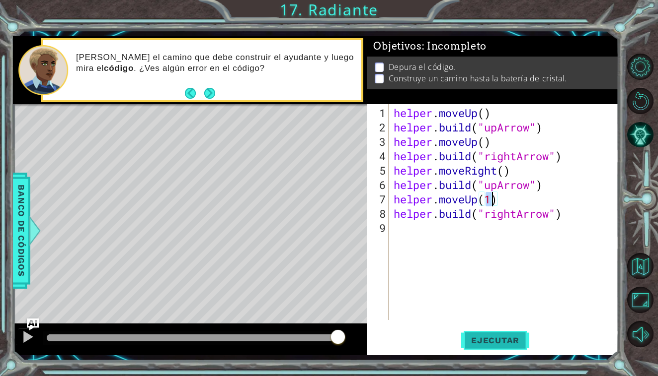
click at [477, 342] on span "Ejecutar" at bounding box center [495, 341] width 68 height 10
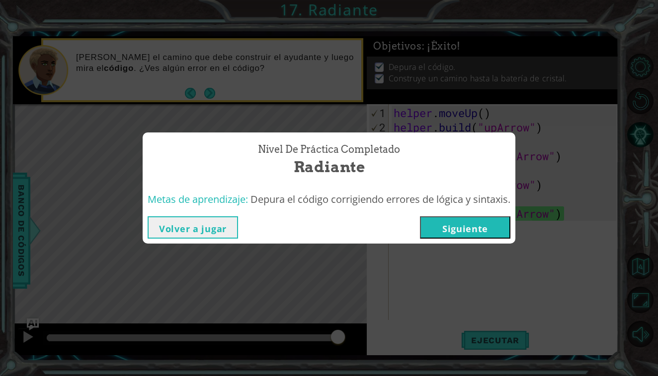
click at [171, 226] on button "Volver a jugar" at bounding box center [193, 228] width 90 height 22
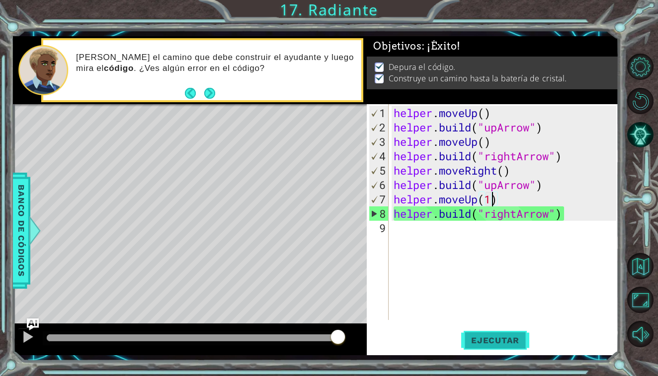
click at [491, 339] on span "Ejecutar" at bounding box center [495, 341] width 68 height 10
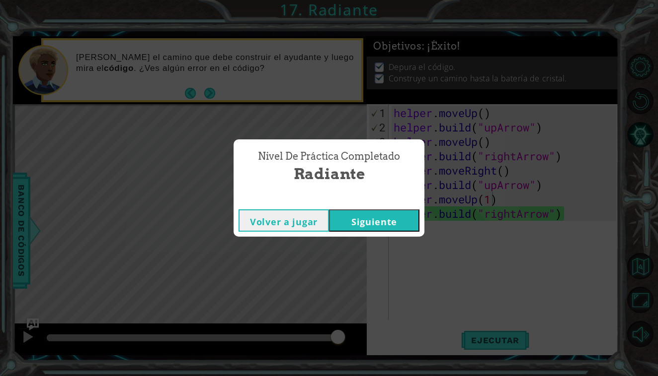
click at [411, 217] on button "Siguiente" at bounding box center [374, 221] width 90 height 22
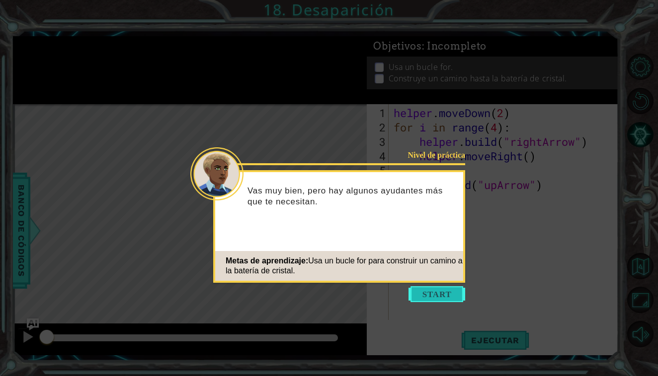
click at [432, 292] on button "Start" at bounding box center [436, 295] width 57 height 16
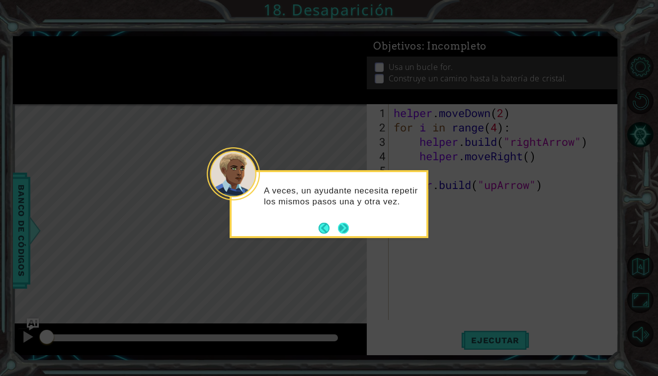
click at [346, 228] on button "Next" at bounding box center [343, 228] width 11 height 11
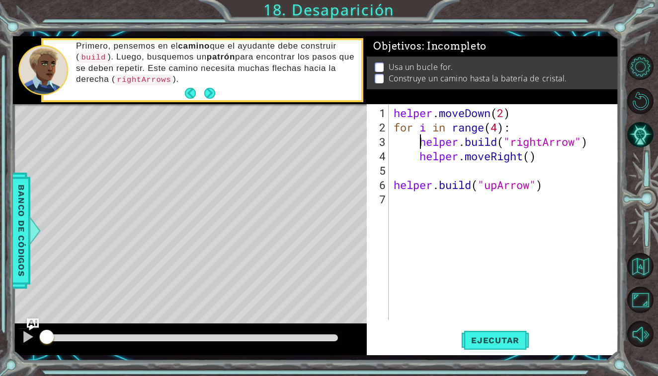
click at [418, 144] on div "helper . moveDown ( 2 ) for i in range ( 4 ) : helper . build ( "rightArrow" ) …" at bounding box center [505, 228] width 229 height 245
type textarea "[DOMAIN_NAME]("rightArrow")"
click at [476, 338] on span "Ejecutar" at bounding box center [495, 341] width 68 height 10
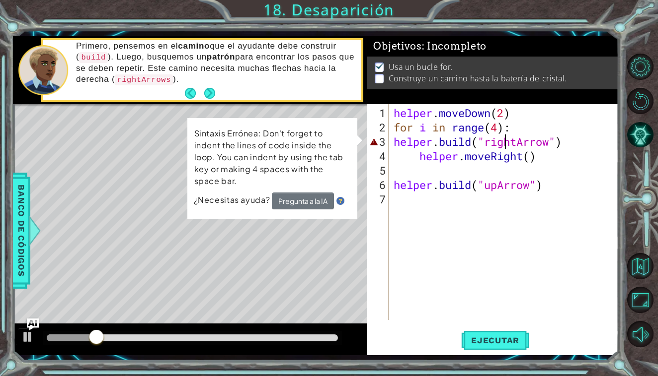
click at [502, 146] on div "helper . moveDown ( 2 ) for i in range ( 4 ) : helper . build ( "rightArrow" ) …" at bounding box center [505, 228] width 229 height 245
click at [448, 276] on div "helper . moveDown ( 2 ) for i in range ( 4 ) : helper . build ( "rightArrow" ) …" at bounding box center [505, 228] width 229 height 245
click at [421, 159] on div "helper . moveDown ( 2 ) for i in range ( 4 ) : helper . build ( "rightArrow" ) …" at bounding box center [505, 228] width 229 height 245
type textarea "helper.moveRight()"
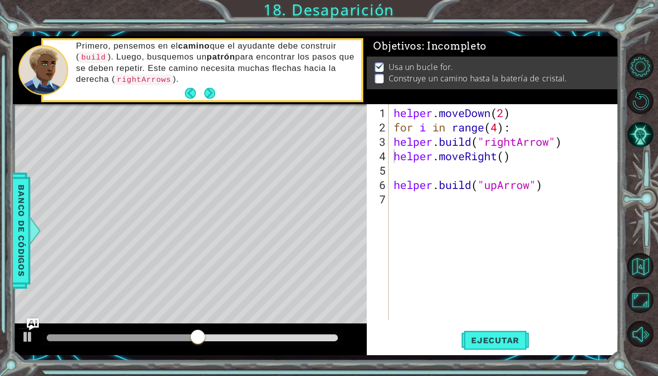
click at [621, 110] on div "1 ההההההההההההההההההההההההההההההההההההההההההההההההההההההההההההההההההההההההההההה…" at bounding box center [329, 188] width 658 height 376
click at [640, 103] on button "Reiniciar nivel" at bounding box center [640, 101] width 26 height 26
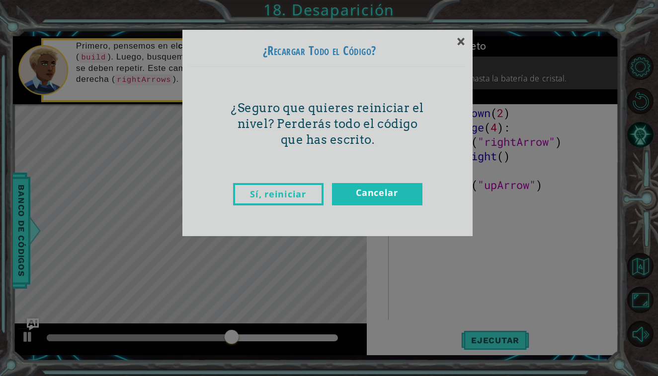
click at [300, 194] on link "Sí, reiniciar" at bounding box center [278, 194] width 90 height 22
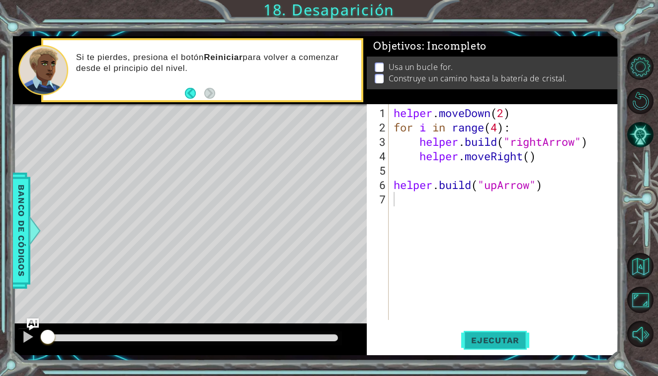
click at [488, 331] on button "Ejecutar" at bounding box center [495, 340] width 68 height 25
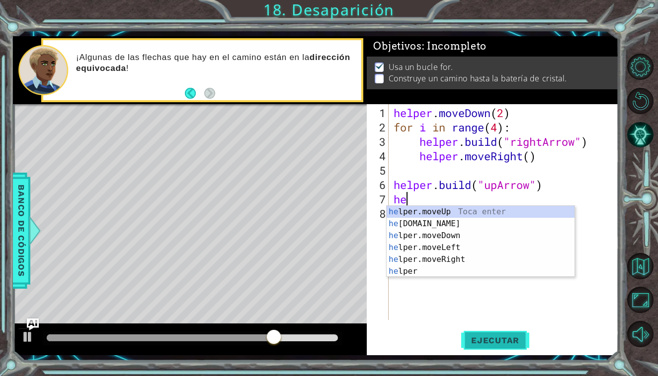
scroll to position [0, 0]
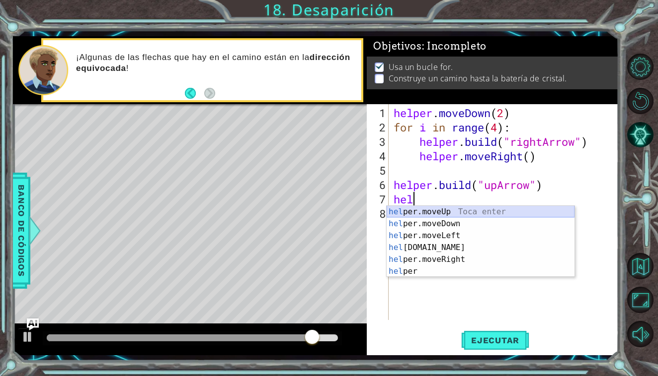
click at [461, 213] on div "hel per.moveUp Toca enter hel per.moveDown Toca enter hel per.moveLeft Toca ent…" at bounding box center [480, 253] width 188 height 95
type textarea "helper.moveUp(1)"
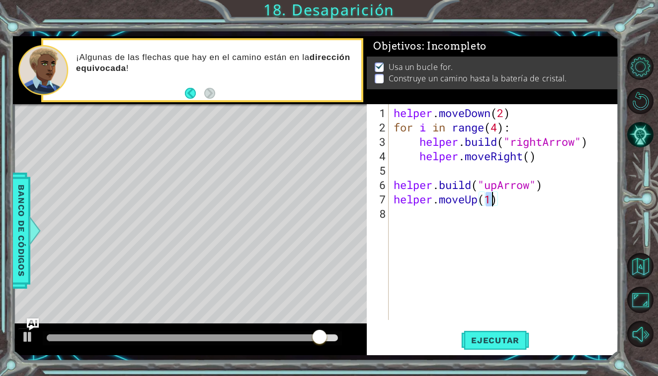
click at [441, 211] on div "helper . moveDown ( 2 ) for i in range ( 4 ) : helper . build ( "rightArrow" ) …" at bounding box center [505, 228] width 229 height 245
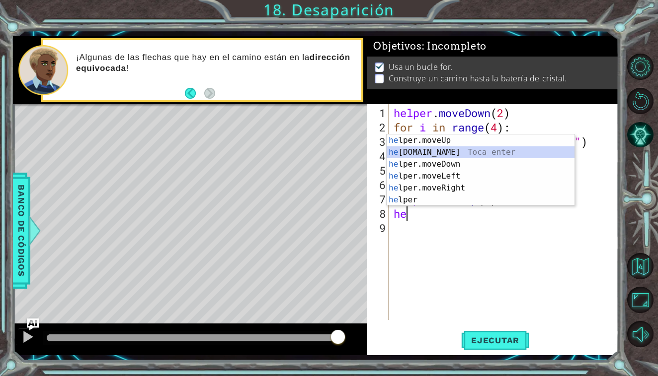
click at [434, 155] on div "he lper.moveUp Toca enter he [DOMAIN_NAME] Toca enter he lper.moveDown Toca ent…" at bounding box center [480, 182] width 188 height 95
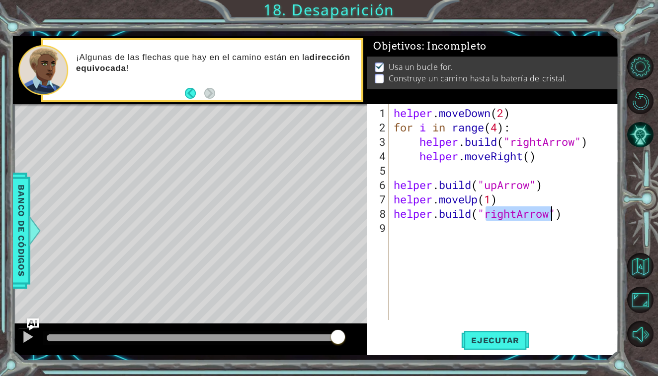
click at [515, 214] on div "helper . moveDown ( 2 ) for i in range ( 4 ) : helper . build ( "rightArrow" ) …" at bounding box center [503, 212] width 224 height 216
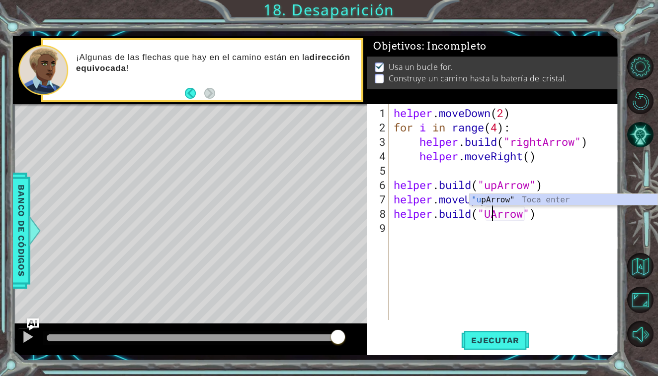
type textarea "[DOMAIN_NAME]("UpArrow")"
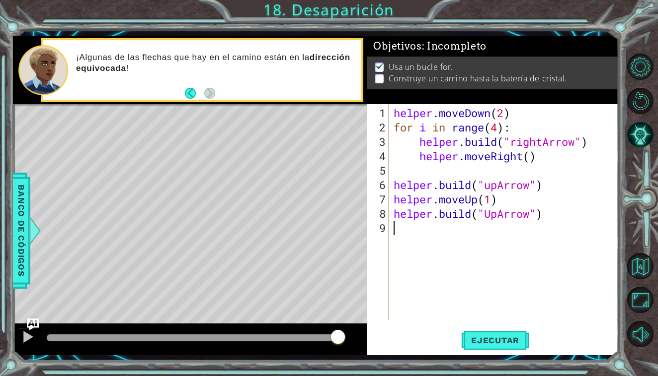
click at [533, 256] on div "helper . moveDown ( 2 ) for i in range ( 4 ) : helper . build ( "rightArrow" ) …" at bounding box center [505, 228] width 229 height 245
click at [497, 335] on button "Ejecutar" at bounding box center [495, 340] width 68 height 25
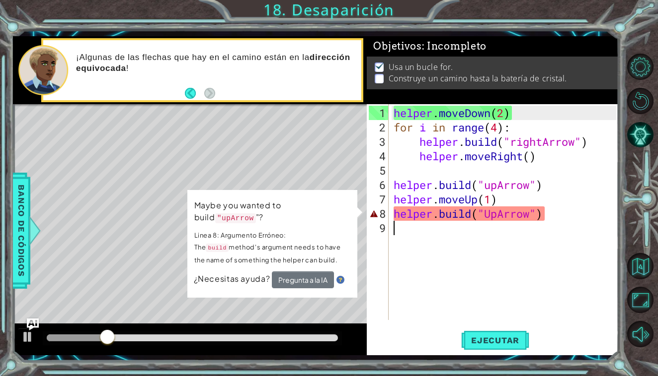
click at [493, 216] on div "helper . moveDown ( 2 ) for i in range ( 4 ) : helper . build ( "rightArrow" ) …" at bounding box center [505, 228] width 229 height 245
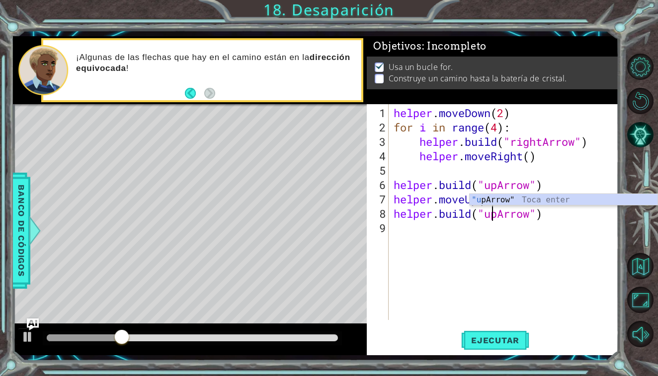
scroll to position [0, 4]
click at [508, 201] on div ""u pArrow" Toca enter" at bounding box center [563, 212] width 188 height 36
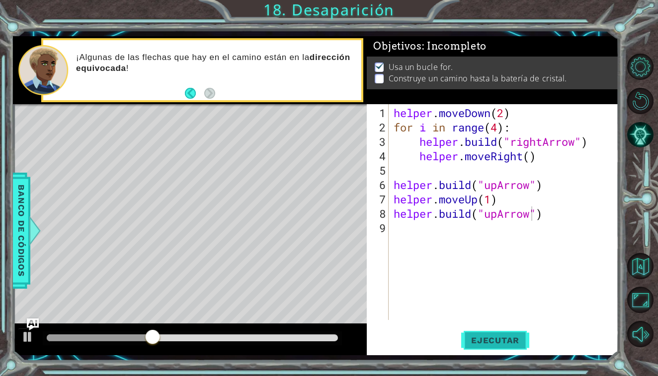
click at [494, 334] on button "Ejecutar" at bounding box center [495, 340] width 68 height 25
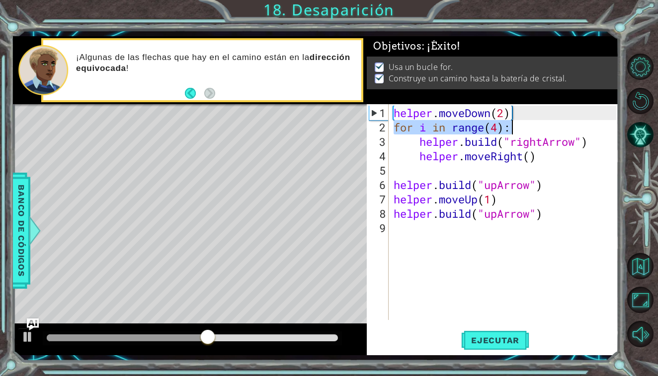
drag, startPoint x: 396, startPoint y: 127, endPoint x: 529, endPoint y: 125, distance: 132.6
click at [528, 125] on div "helper . moveDown ( 2 ) for i in range ( 4 ) : helper . build ( "rightArrow" ) …" at bounding box center [505, 228] width 229 height 245
type textarea "for i in range(4):"
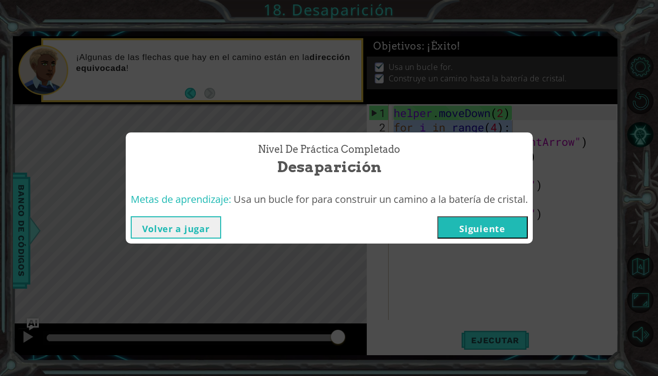
click at [461, 224] on button "Siguiente" at bounding box center [482, 228] width 90 height 22
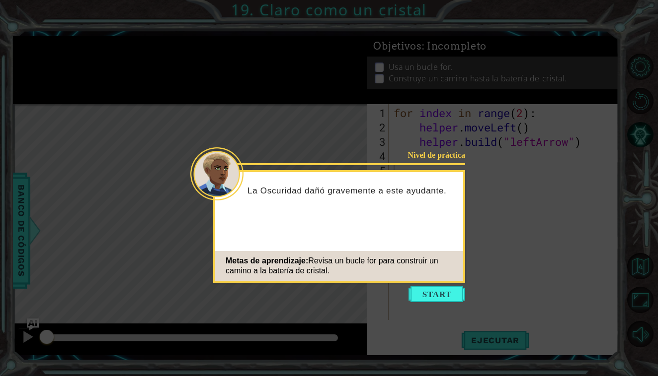
click at [449, 284] on icon at bounding box center [329, 188] width 658 height 376
click at [449, 287] on button "Start" at bounding box center [436, 295] width 57 height 16
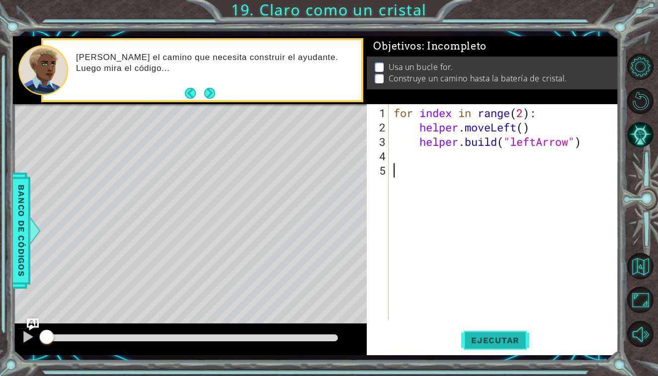
click at [516, 346] on button "Ejecutar" at bounding box center [495, 340] width 68 height 25
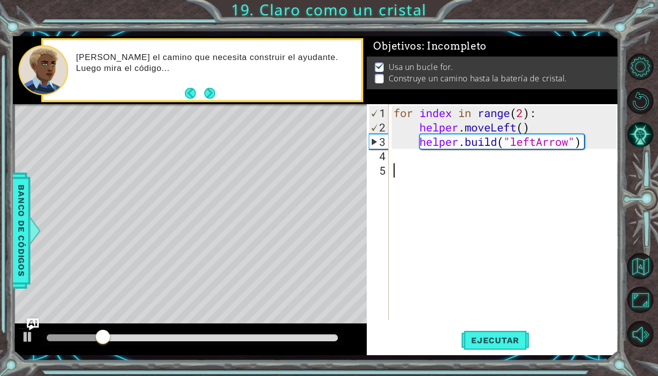
click at [433, 173] on div "for index in range ( 2 ) : helper . moveLeft ( ) helper . build ( "leftArrow" )" at bounding box center [505, 228] width 229 height 245
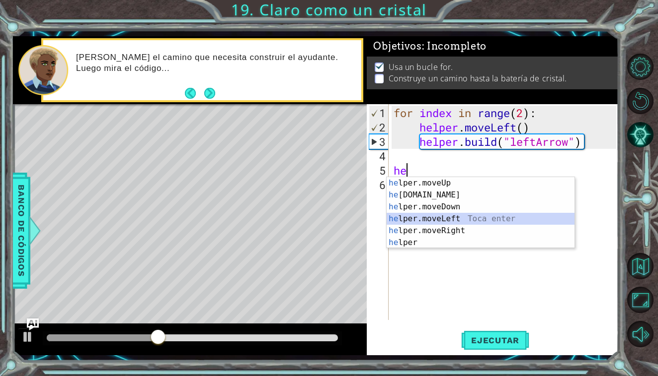
click at [451, 219] on div "he lper.moveUp Toca enter he [DOMAIN_NAME] Toca enter he lper.moveDown Toca ent…" at bounding box center [480, 224] width 188 height 95
type textarea "helper.moveLeft(1)"
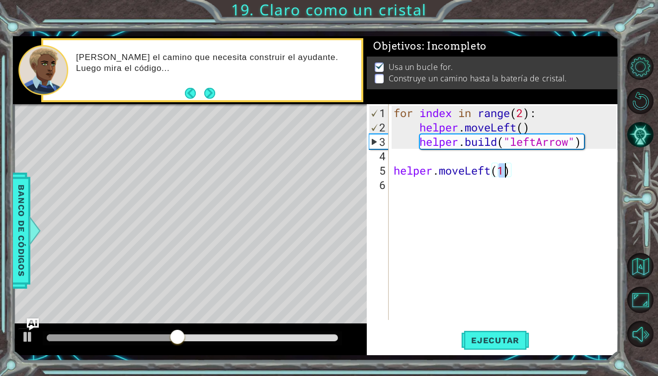
click at [447, 192] on div "for index in range ( 2 ) : helper . moveLeft ( ) helper . build ( "leftArrow" )…" at bounding box center [505, 228] width 229 height 245
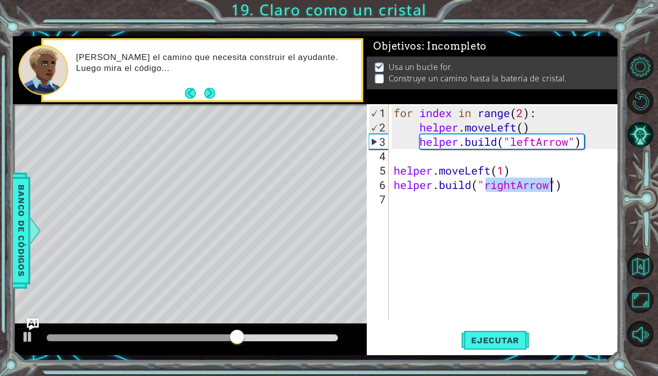
click at [518, 189] on div "for index in range ( 2 ) : helper . moveLeft ( ) helper . build ( "leftArrow" )…" at bounding box center [505, 228] width 229 height 245
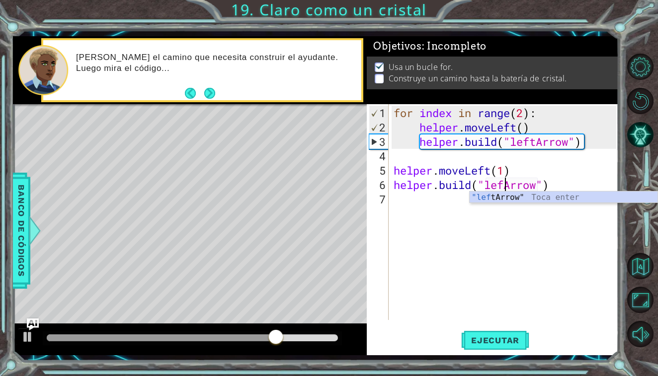
type textarea "[DOMAIN_NAME]("leftArrow")"
click at [494, 199] on div ""left Arrow" Toca enter" at bounding box center [563, 210] width 188 height 36
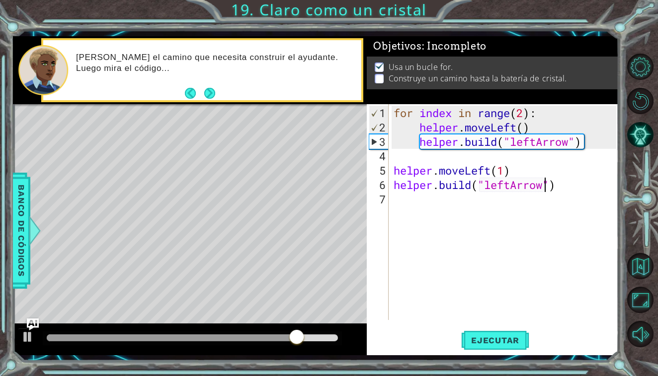
click at [447, 197] on div "for index in range ( 2 ) : helper . moveLeft ( ) helper . build ( "leftArrow" )…" at bounding box center [505, 228] width 229 height 245
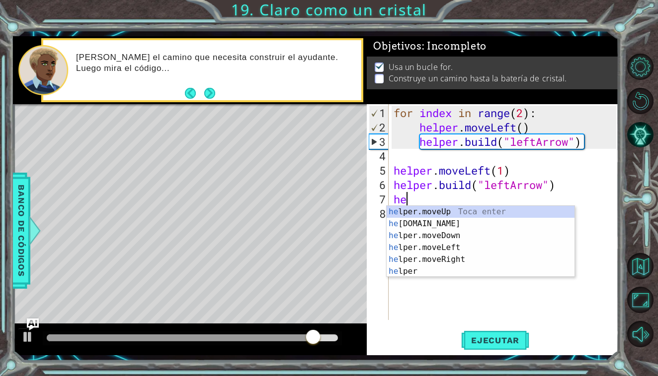
scroll to position [0, 0]
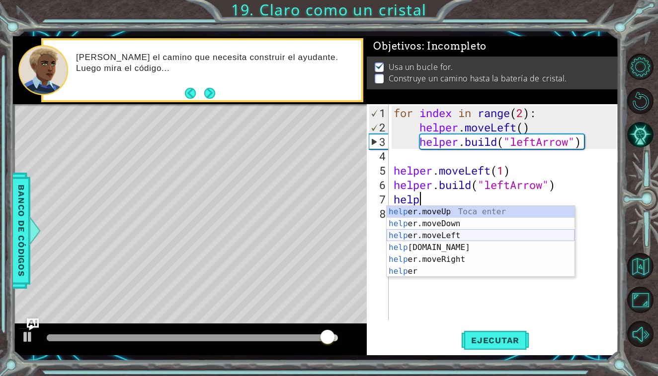
click at [444, 231] on div "help er.moveUp Toca enter help er.moveDown Toca enter help er.moveLeft Toca ent…" at bounding box center [480, 253] width 188 height 95
type textarea "helper.moveLeft(1)"
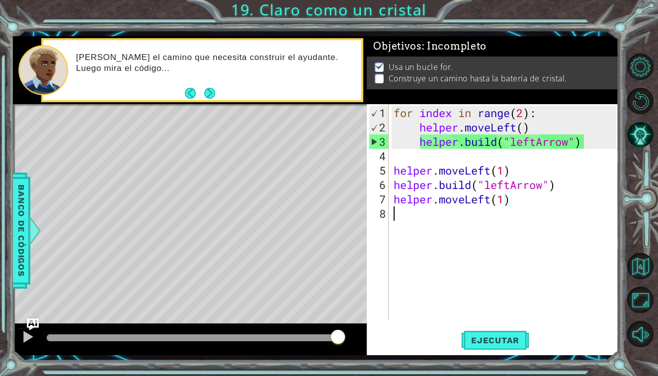
click at [441, 213] on div "for index in range ( 2 ) : helper . moveLeft ( ) helper . build ( "leftArrow" )…" at bounding box center [505, 228] width 229 height 245
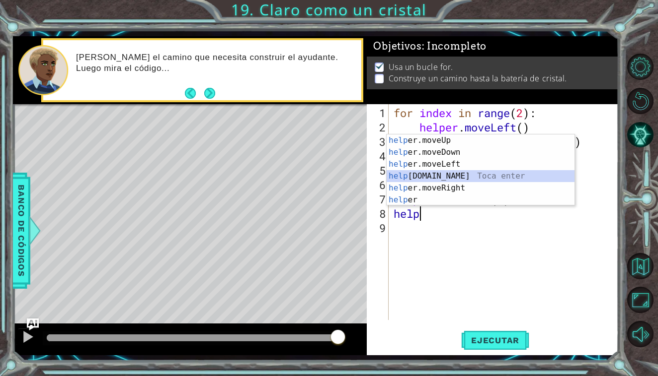
click at [449, 176] on div "help er.moveUp Toca enter help er.moveDown Toca enter help er.moveLeft Toca ent…" at bounding box center [480, 182] width 188 height 95
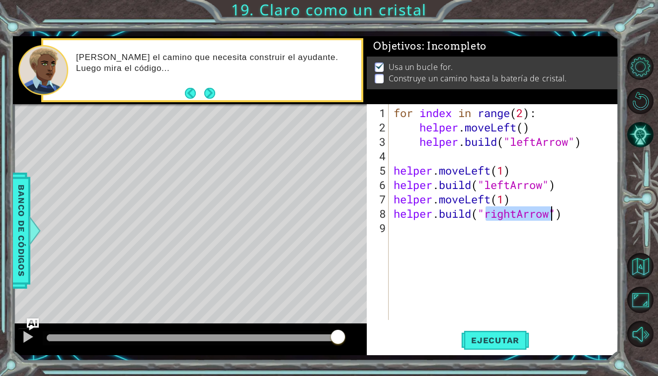
click at [516, 215] on div "for index in range ( 2 ) : helper . moveLeft ( ) helper . build ( "leftArrow" )…" at bounding box center [505, 228] width 229 height 245
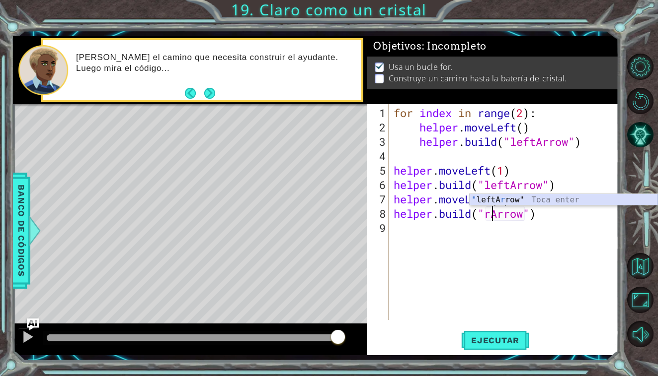
click at [521, 202] on div "" leftA r row" Toca enter" at bounding box center [563, 212] width 188 height 36
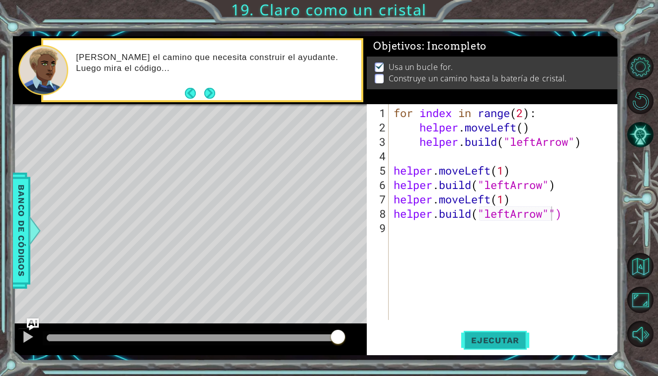
click at [478, 344] on span "Ejecutar" at bounding box center [495, 341] width 68 height 10
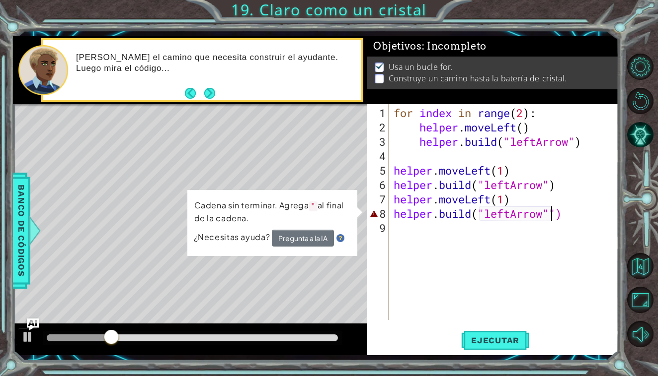
type textarea "[DOMAIN_NAME]("leftArrow")"
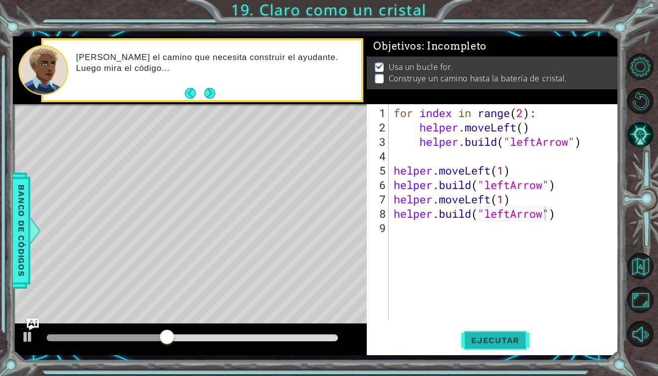
click at [500, 341] on span "Ejecutar" at bounding box center [495, 341] width 68 height 10
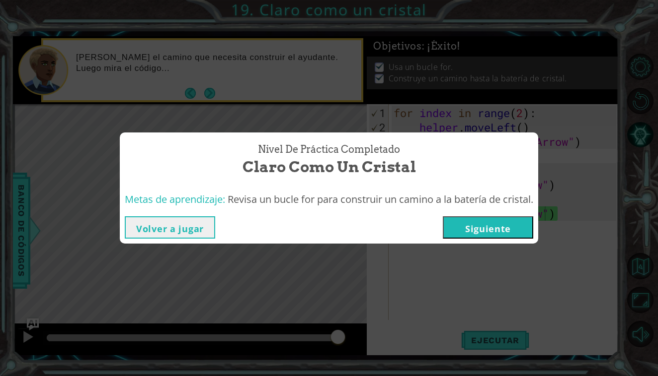
click at [475, 225] on button "Siguiente" at bounding box center [488, 228] width 90 height 22
